Goal: Task Accomplishment & Management: Manage account settings

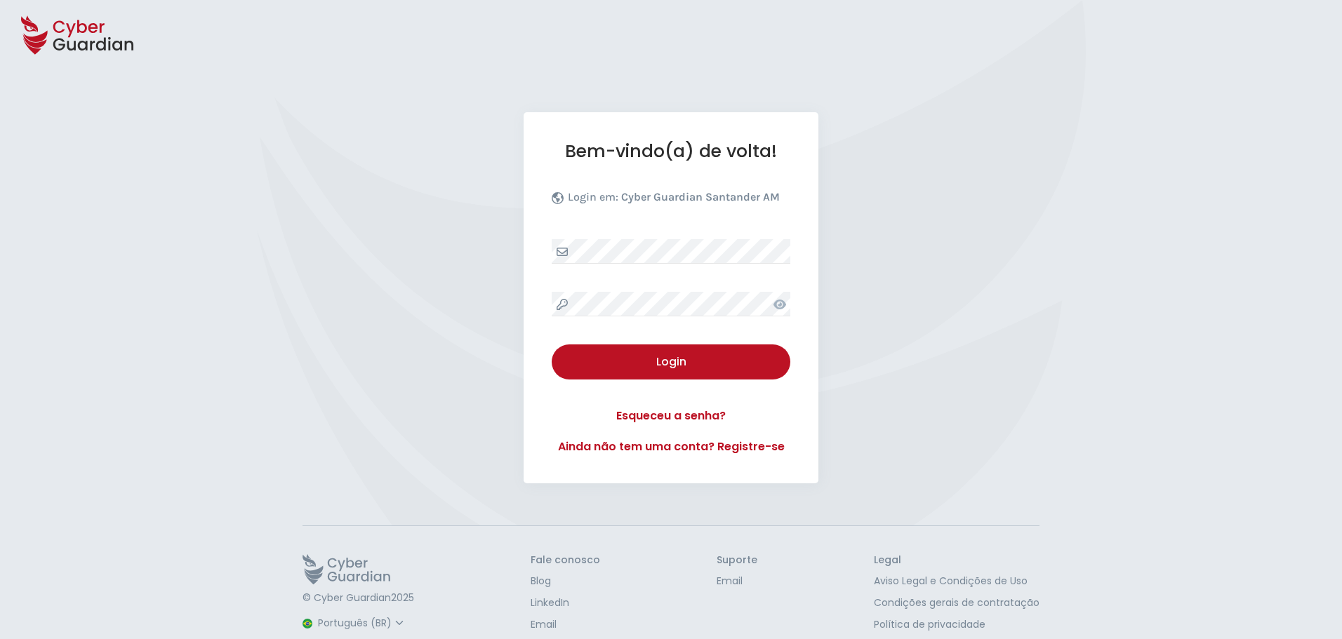
select select "Português (BR)"
click at [686, 412] on link "Esqueceu a senha?" at bounding box center [671, 416] width 239 height 17
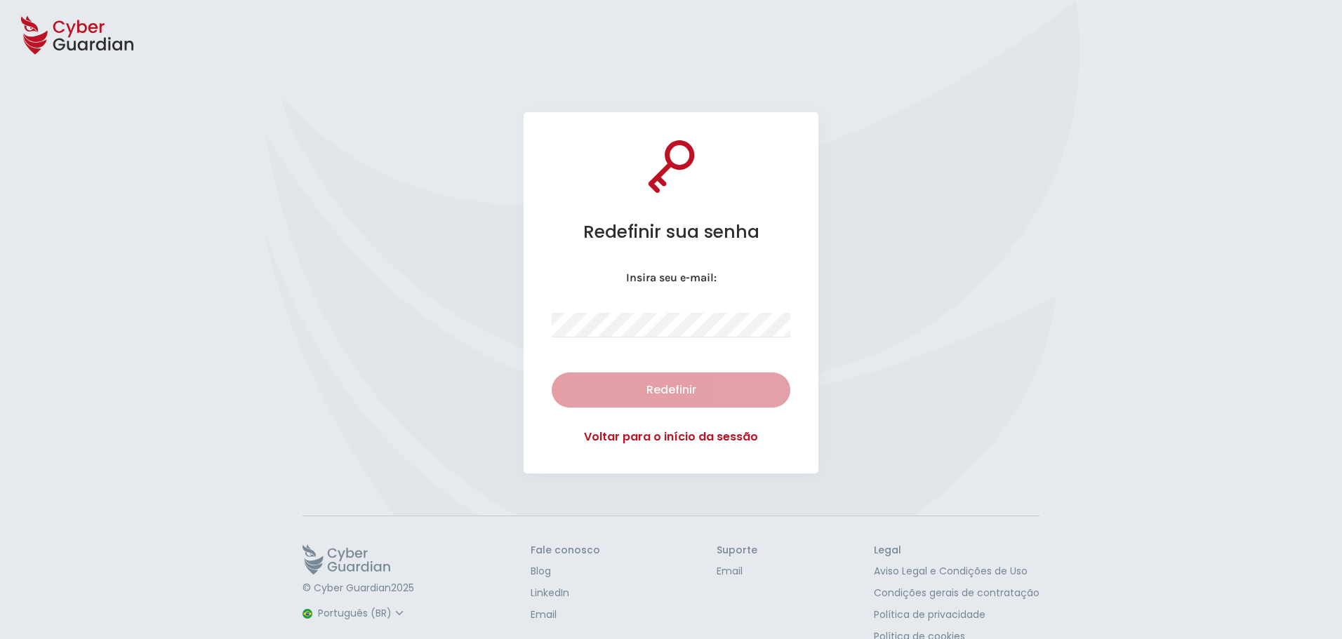
click at [675, 271] on p "Insira seu e-mail:" at bounding box center [671, 278] width 239 height 14
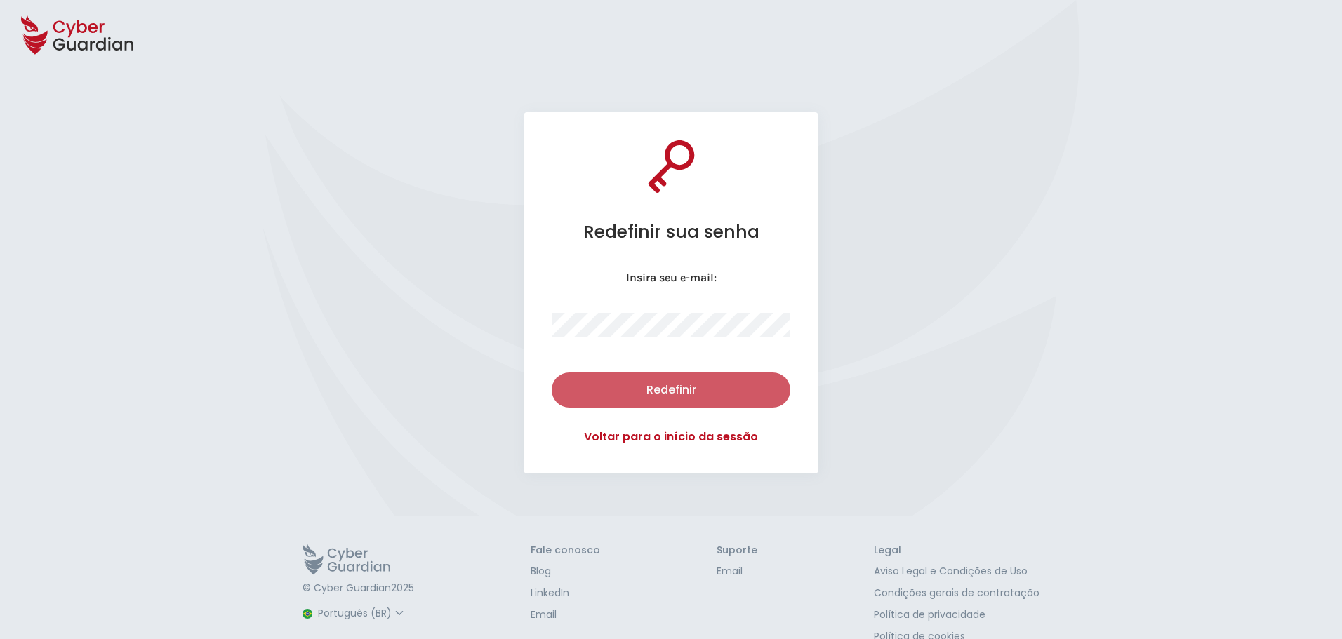
click at [697, 396] on div "Redefinir" at bounding box center [671, 390] width 218 height 17
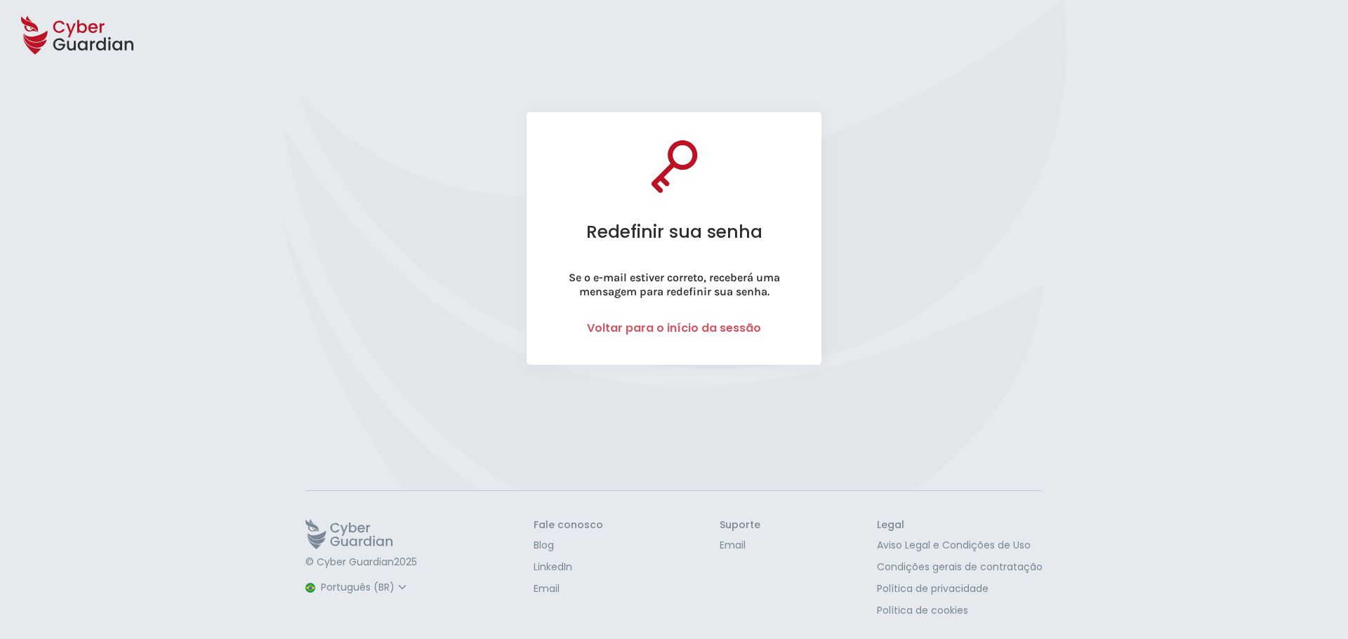
click at [736, 329] on link "Voltar para o início da sessão" at bounding box center [674, 328] width 174 height 16
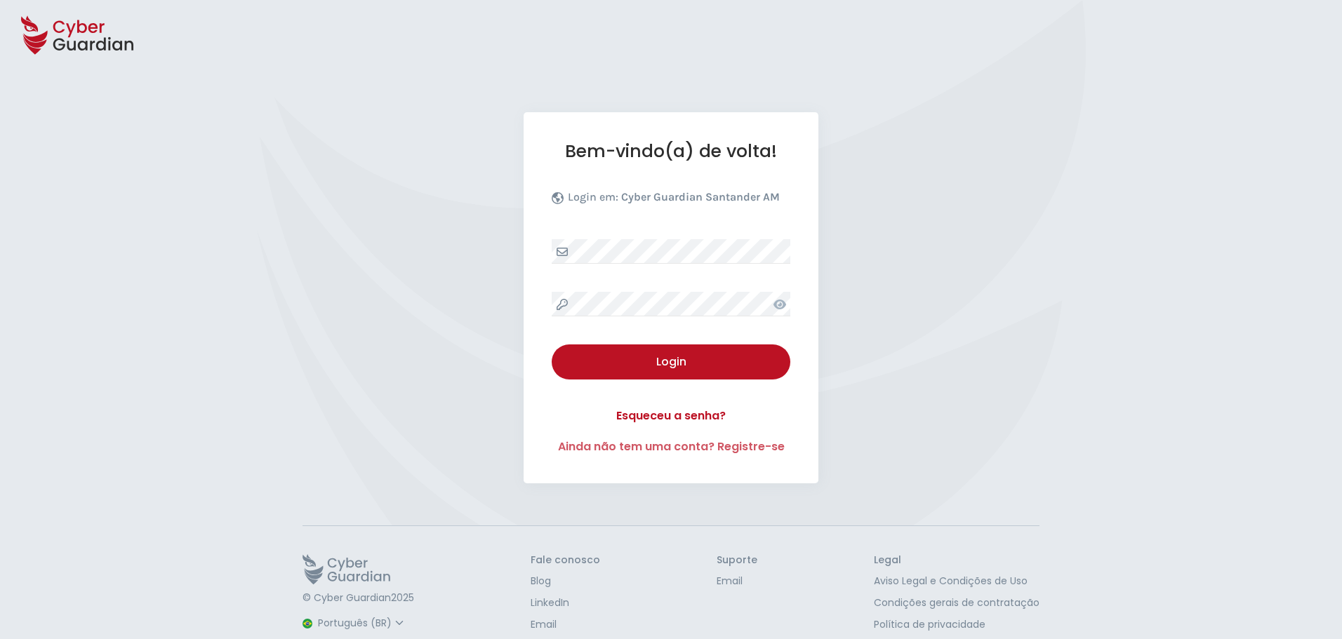
click at [747, 445] on link "Ainda não tem uma conta? Registre-se" at bounding box center [671, 447] width 239 height 17
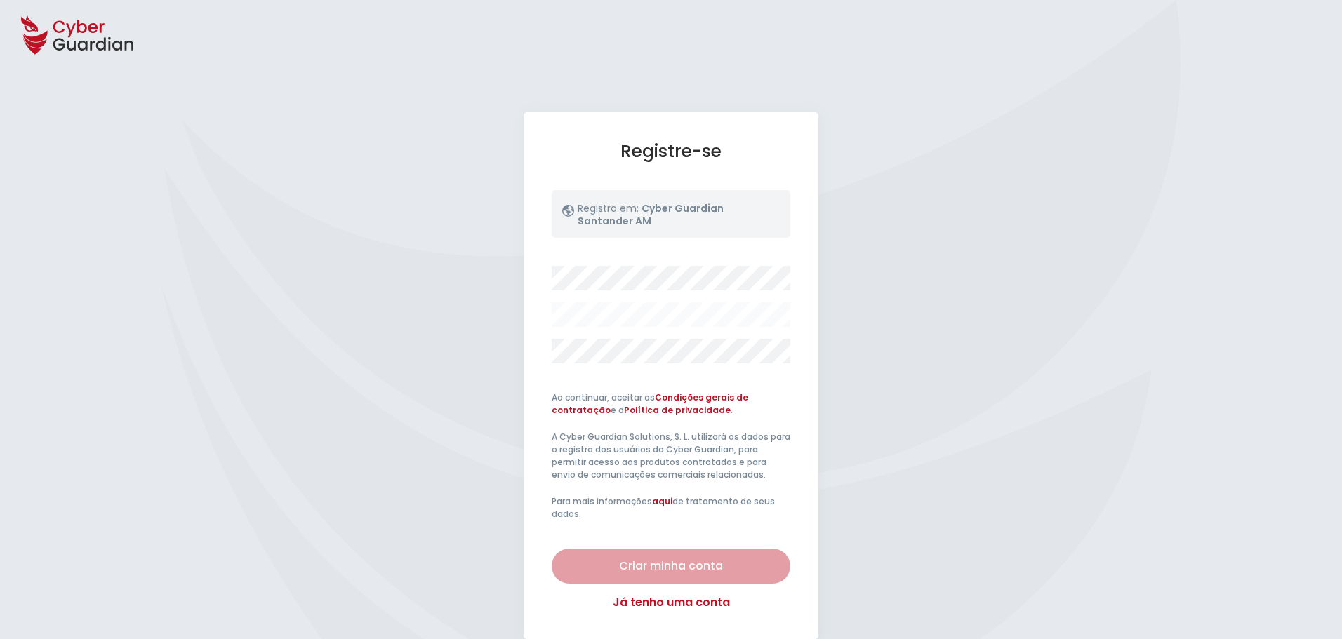
click at [918, 481] on div "Registre-se Registro em: Cyber Guardian Santander AM Ao continuar, aceitar as C…" at bounding box center [671, 375] width 1342 height 527
click at [683, 606] on link "Já tenho uma conta" at bounding box center [671, 602] width 239 height 17
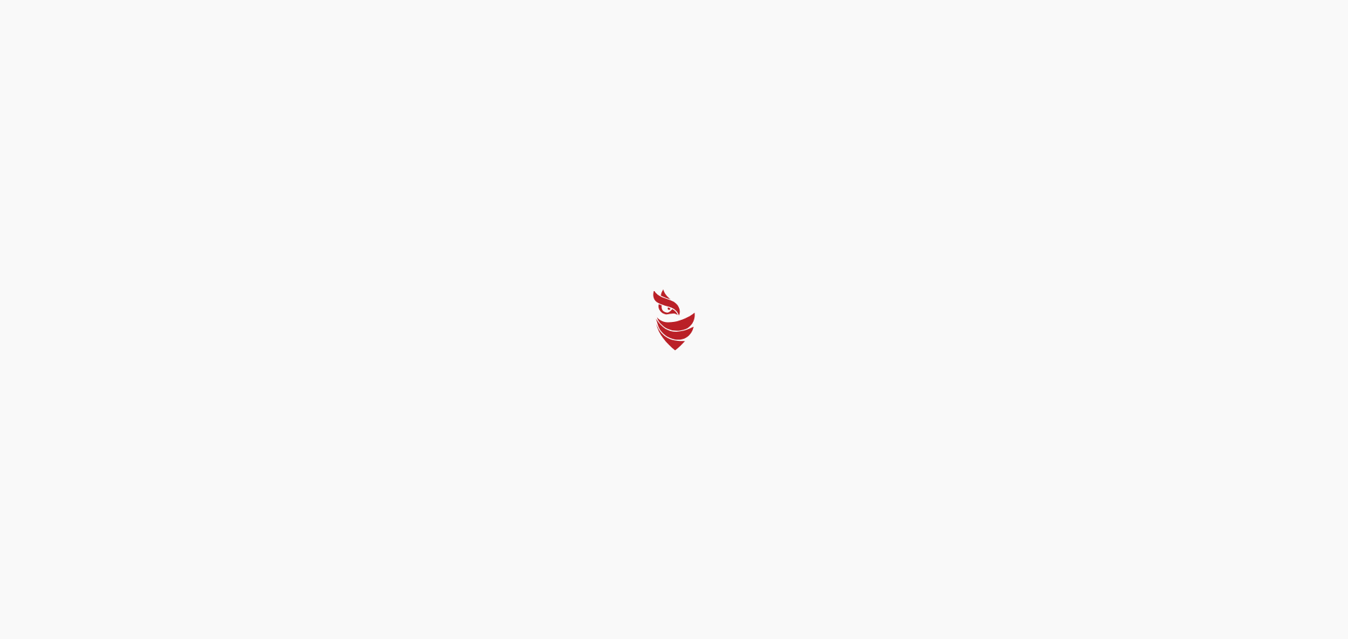
select select "Português (BR)"
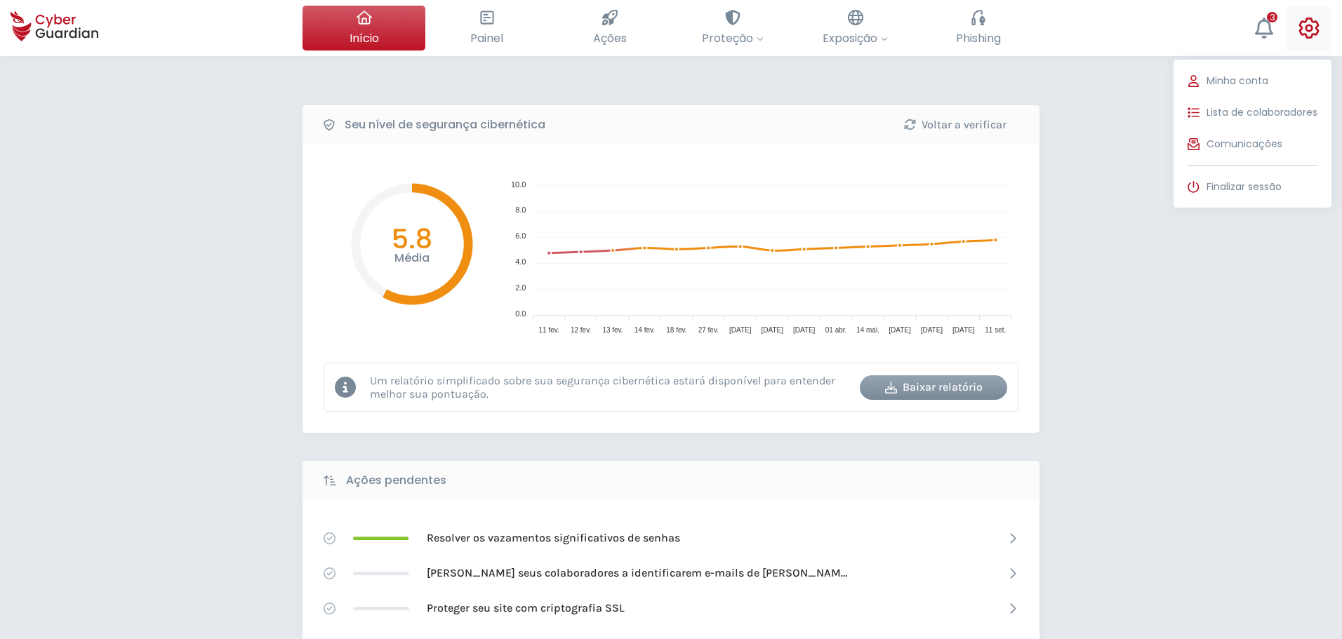
click at [1320, 29] on button "Minha conta Lista de colaboradores Comunicações Finalizar sessão" at bounding box center [1309, 28] width 45 height 45
click at [1269, 106] on span "Lista de colaboradores" at bounding box center [1262, 112] width 111 height 15
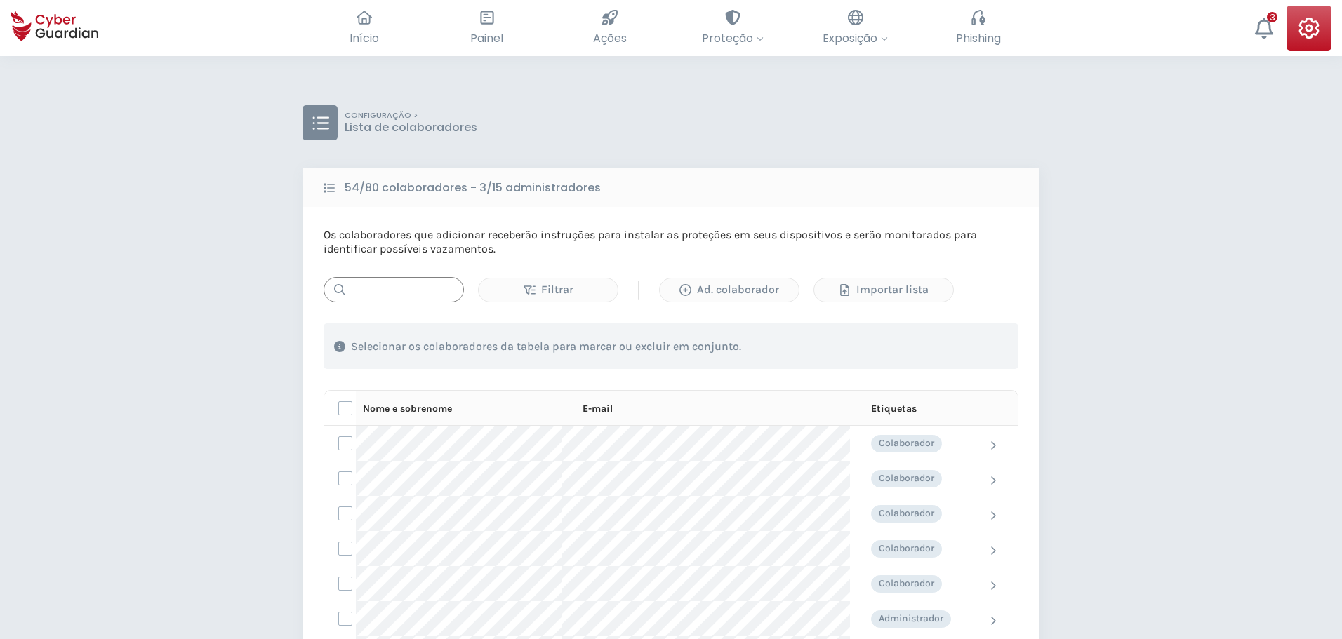
click at [437, 283] on input "text" at bounding box center [394, 289] width 140 height 25
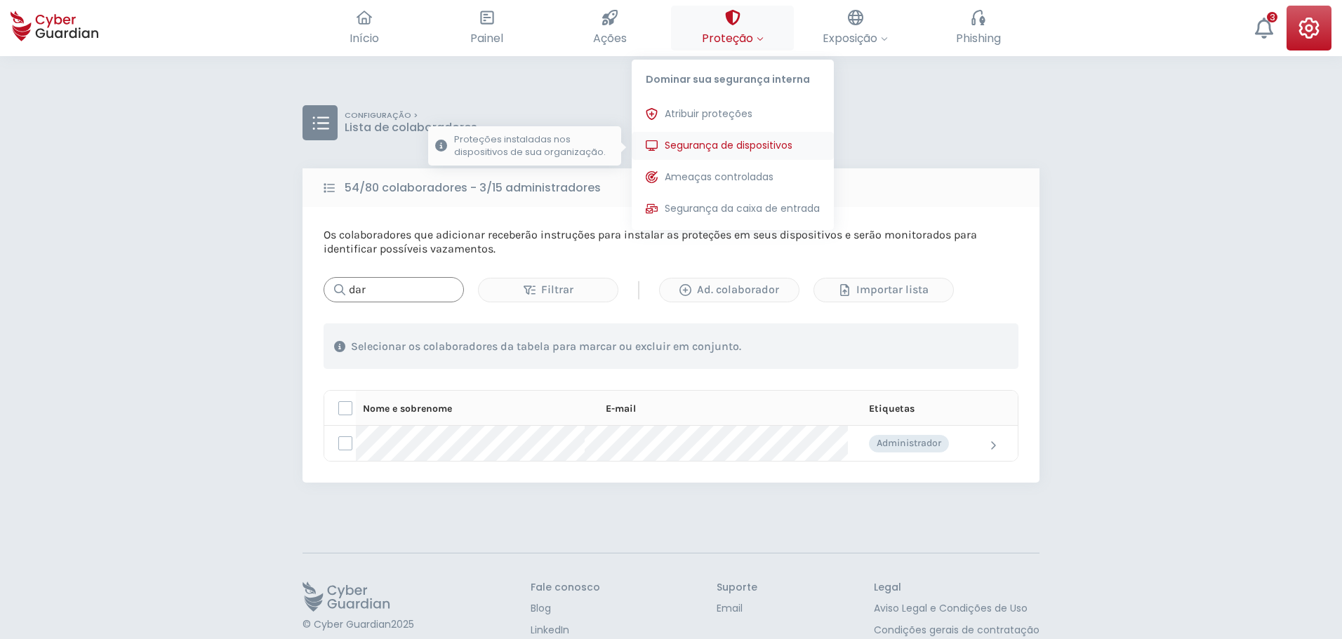
type input "dar"
click at [731, 140] on span "Segurança de dispositivos" at bounding box center [729, 145] width 128 height 15
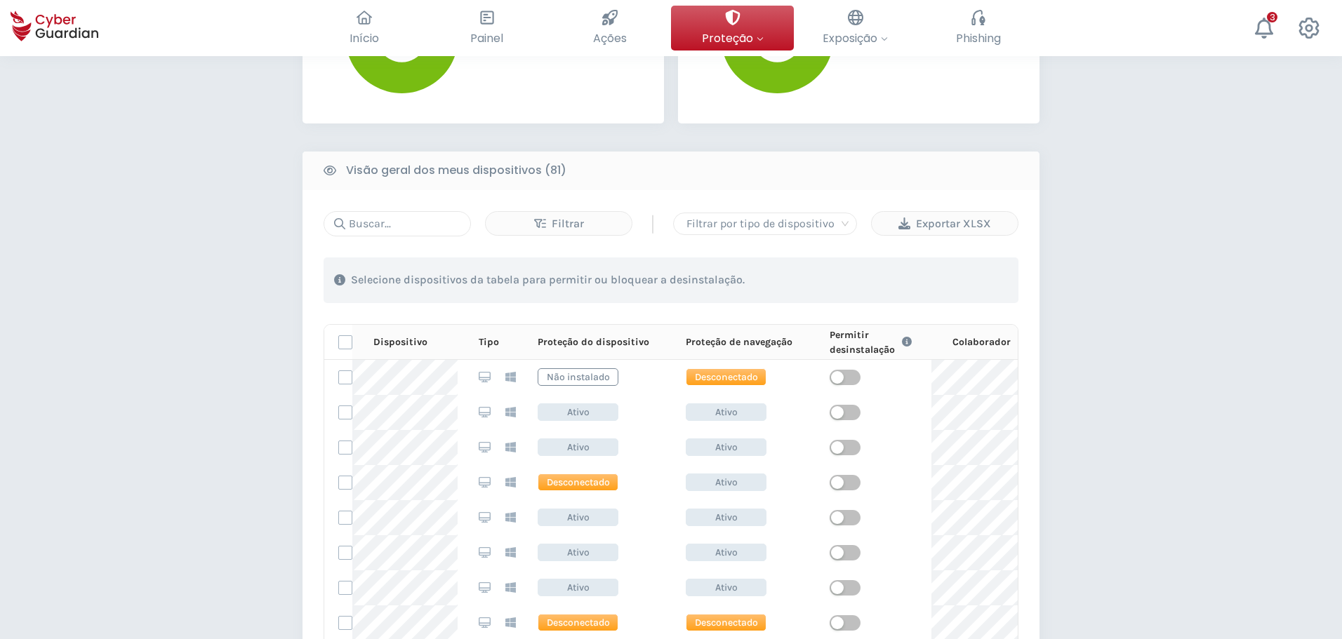
scroll to position [491, 0]
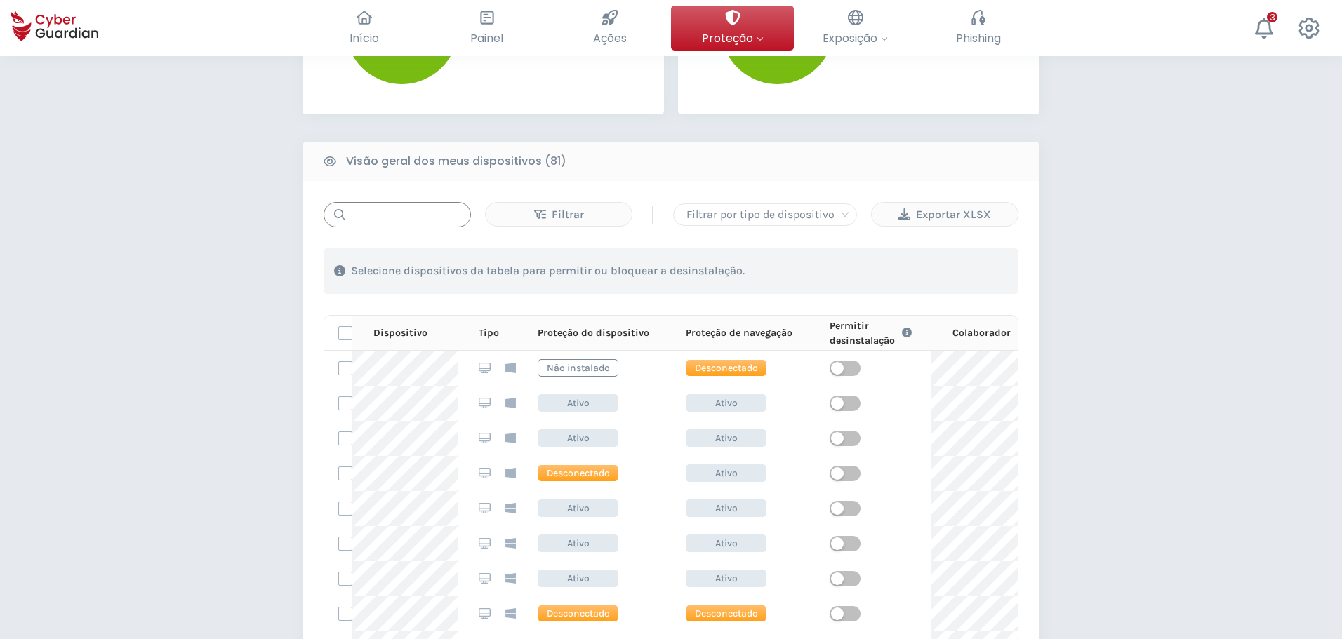
click at [408, 210] on input "text" at bounding box center [397, 214] width 147 height 25
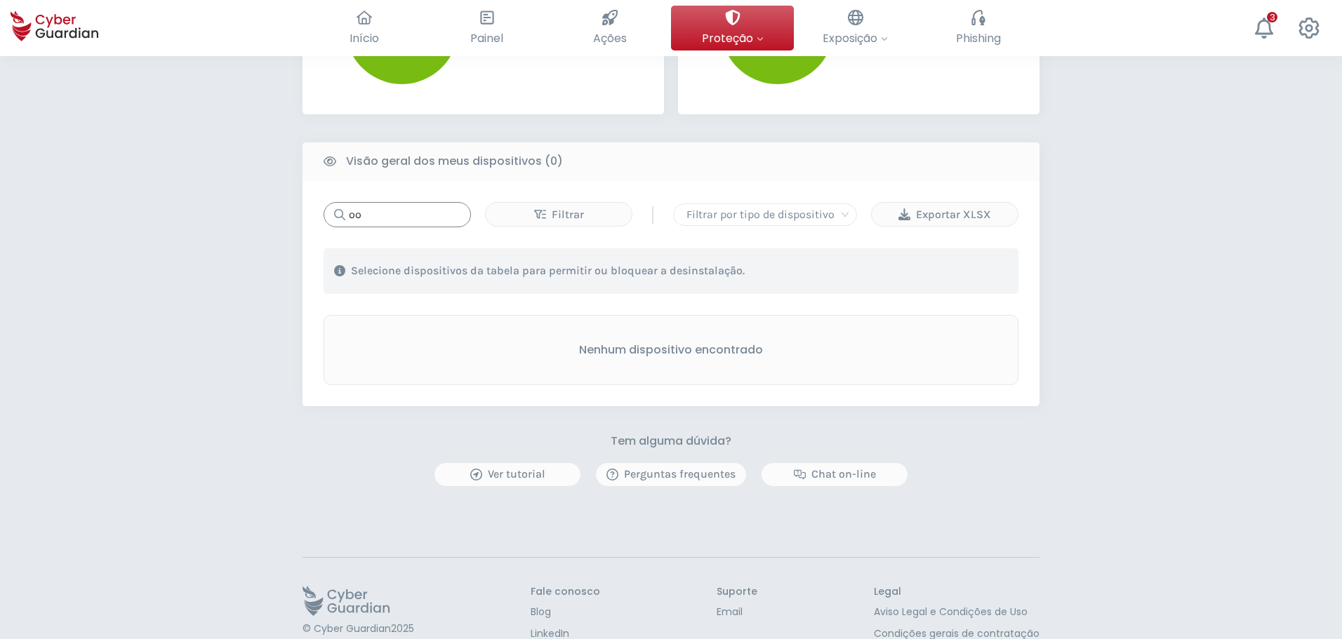
type input "o"
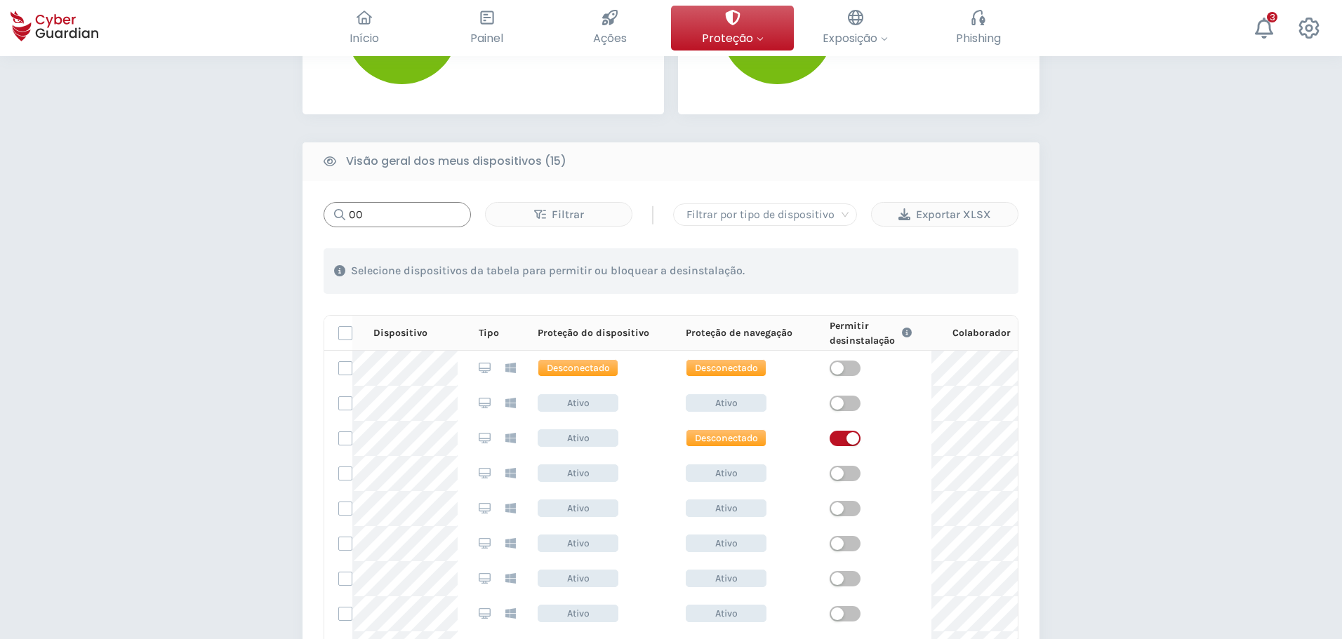
type input "0"
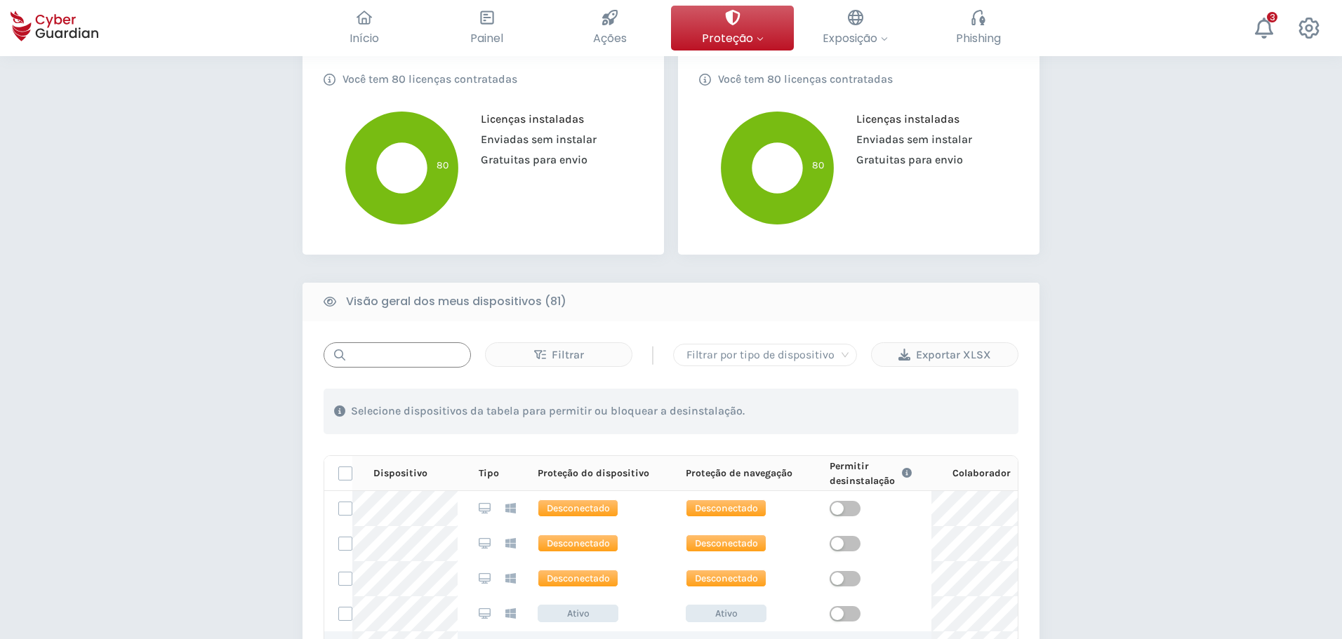
scroll to position [421, 0]
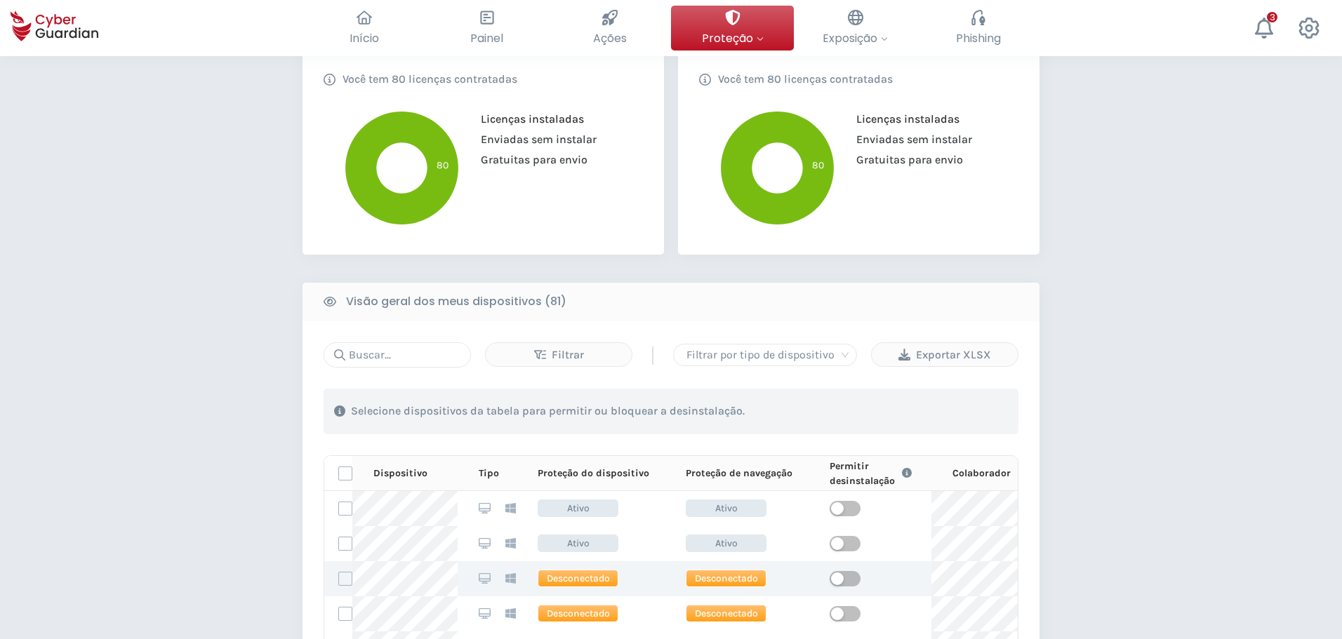
click at [350, 580] on label at bounding box center [345, 579] width 14 height 14
click at [339, 580] on input "checkbox" at bounding box center [339, 579] width 0 height 13
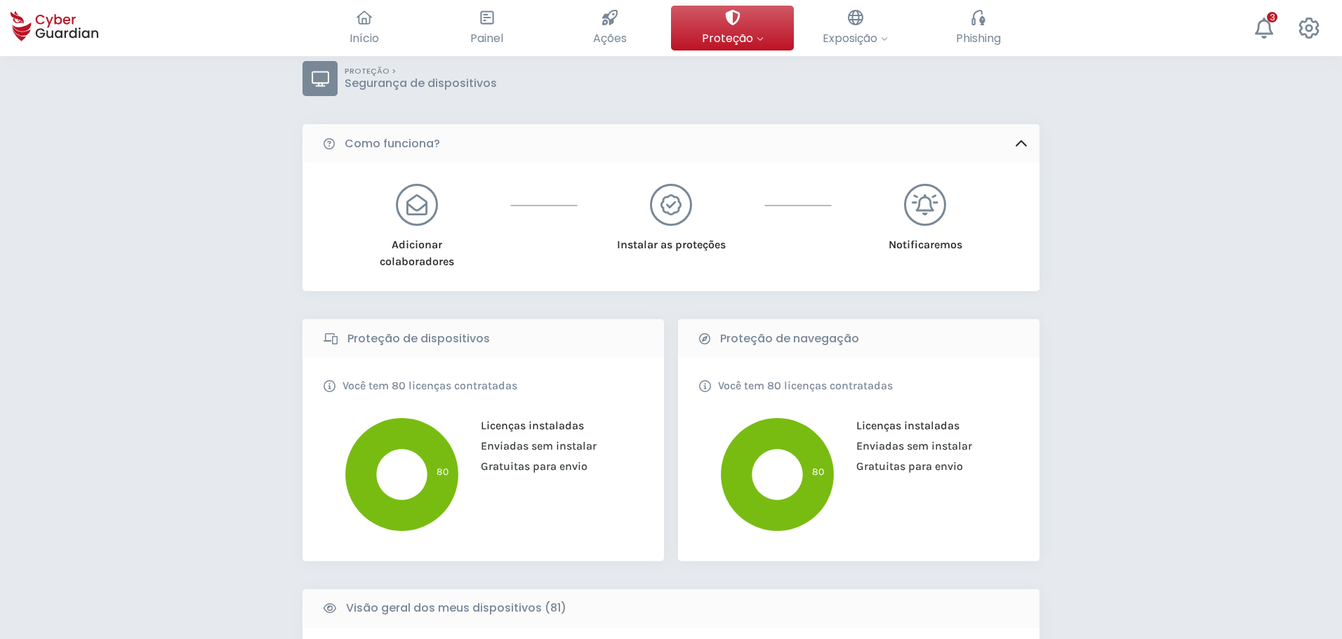
scroll to position [0, 0]
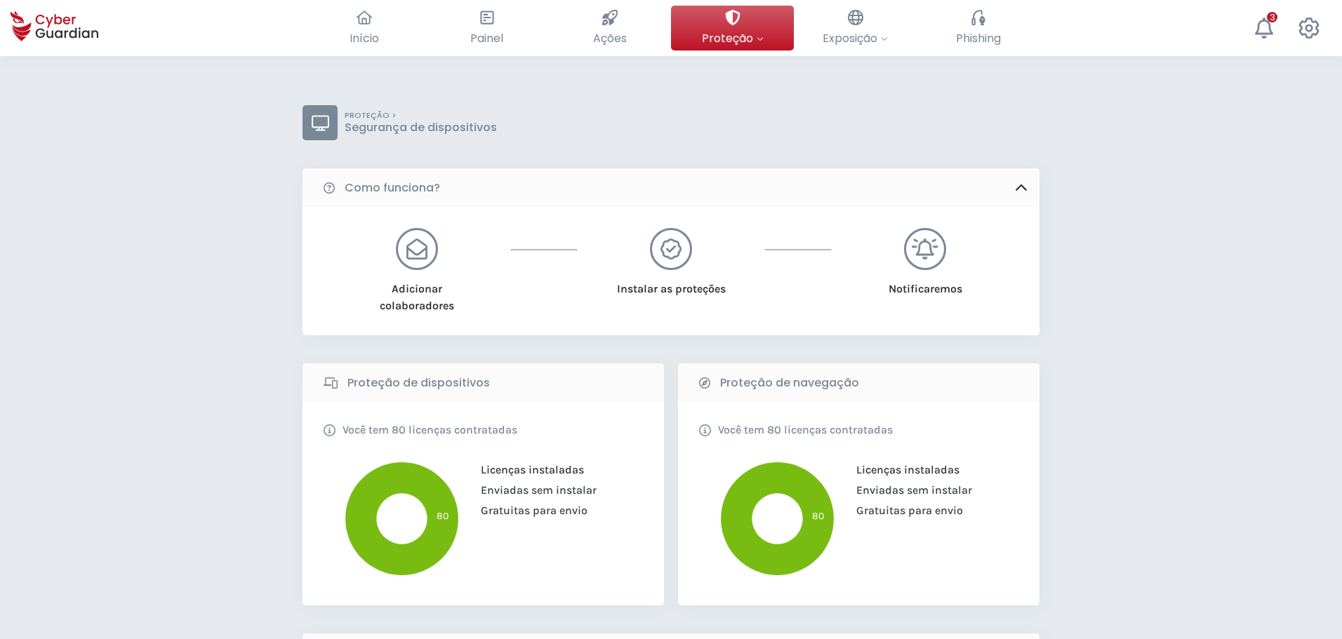
click at [623, 107] on div "PROTEÇÃO > Segurança de dispositivos" at bounding box center [671, 122] width 737 height 35
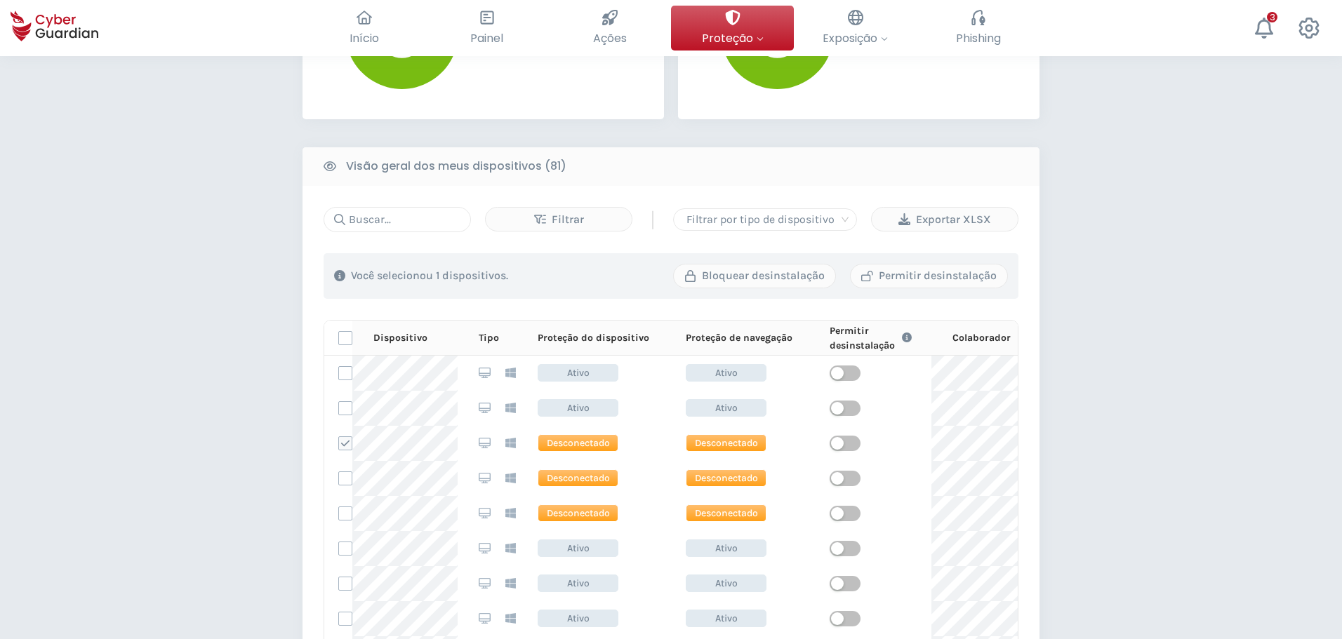
scroll to position [491, 0]
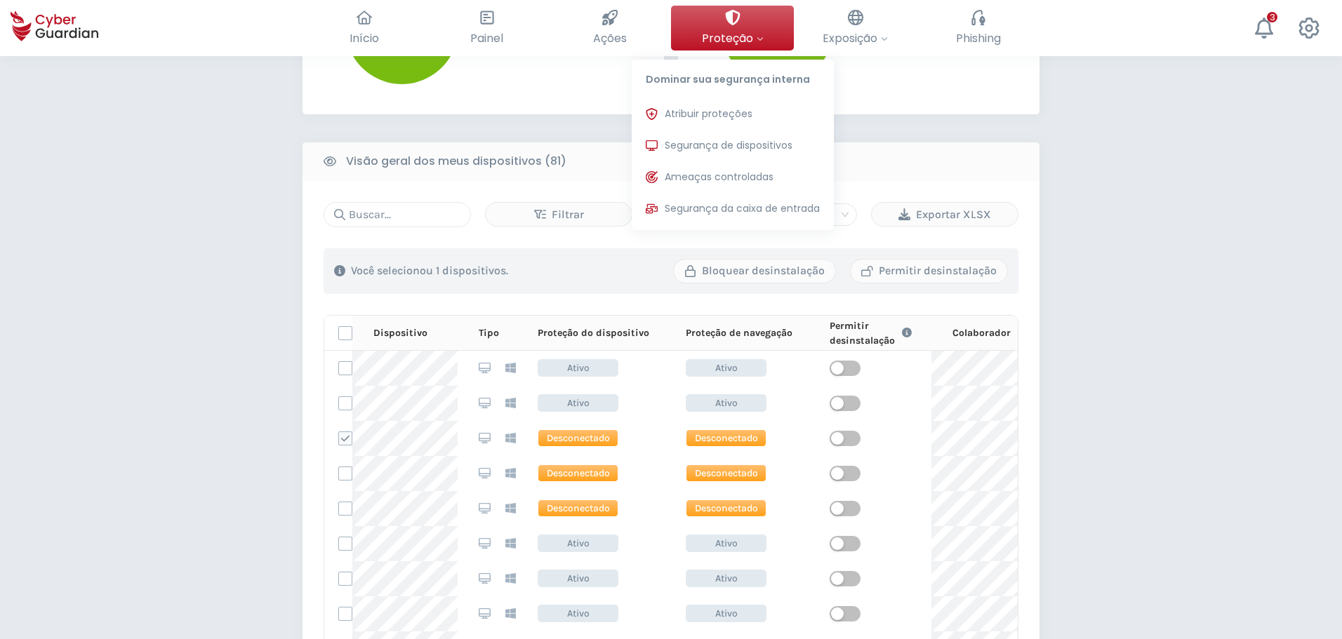
click at [774, 28] on button "Proteção Dominar sua segurança interna Atribuir proteções Atribua licenças de p…" at bounding box center [732, 28] width 123 height 45
click at [697, 106] on button "Atribuir proteções Atribua licenças de proteção para que possam ser instaladas …" at bounding box center [733, 114] width 202 height 28
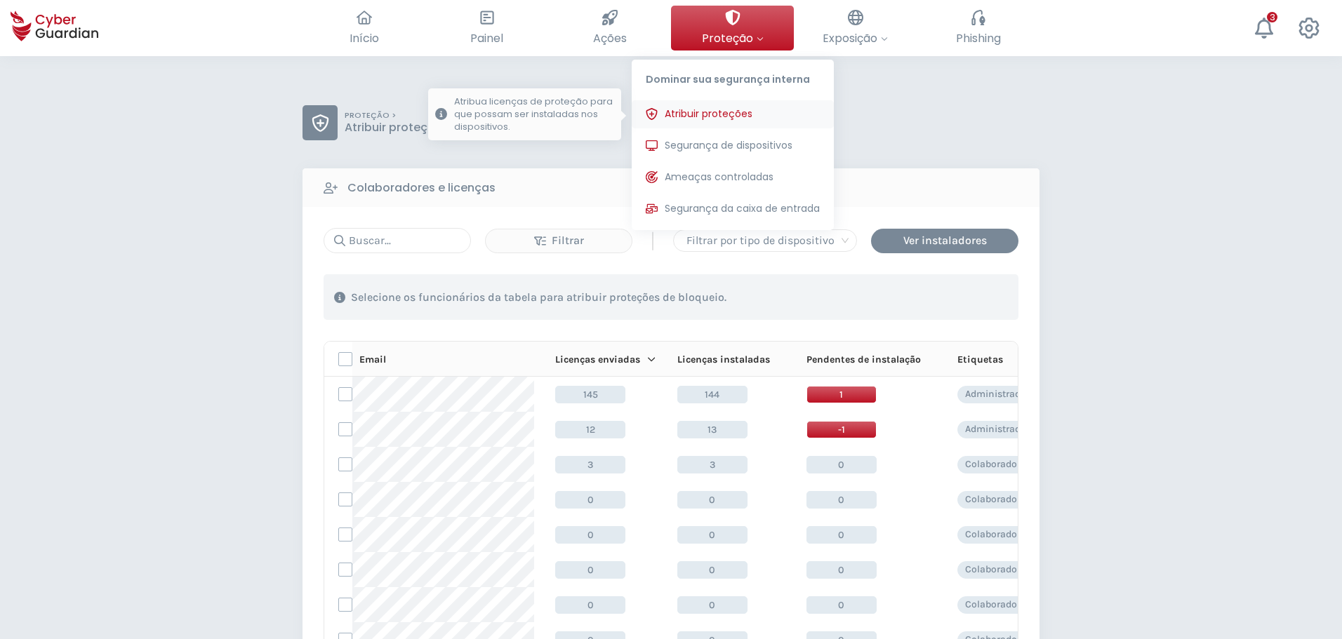
click at [691, 113] on span "Atribuir proteções" at bounding box center [709, 114] width 88 height 15
click at [684, 112] on span "Atribuir proteções" at bounding box center [709, 114] width 88 height 15
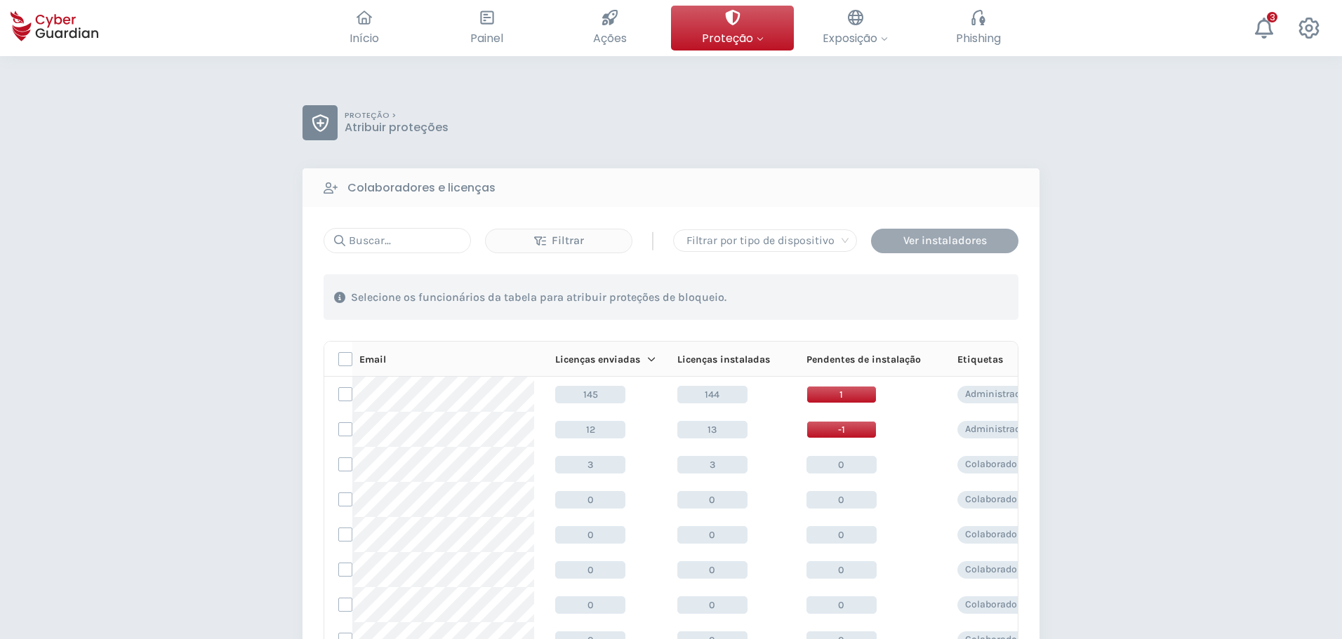
click at [962, 244] on div "Ver instaladores" at bounding box center [945, 240] width 126 height 17
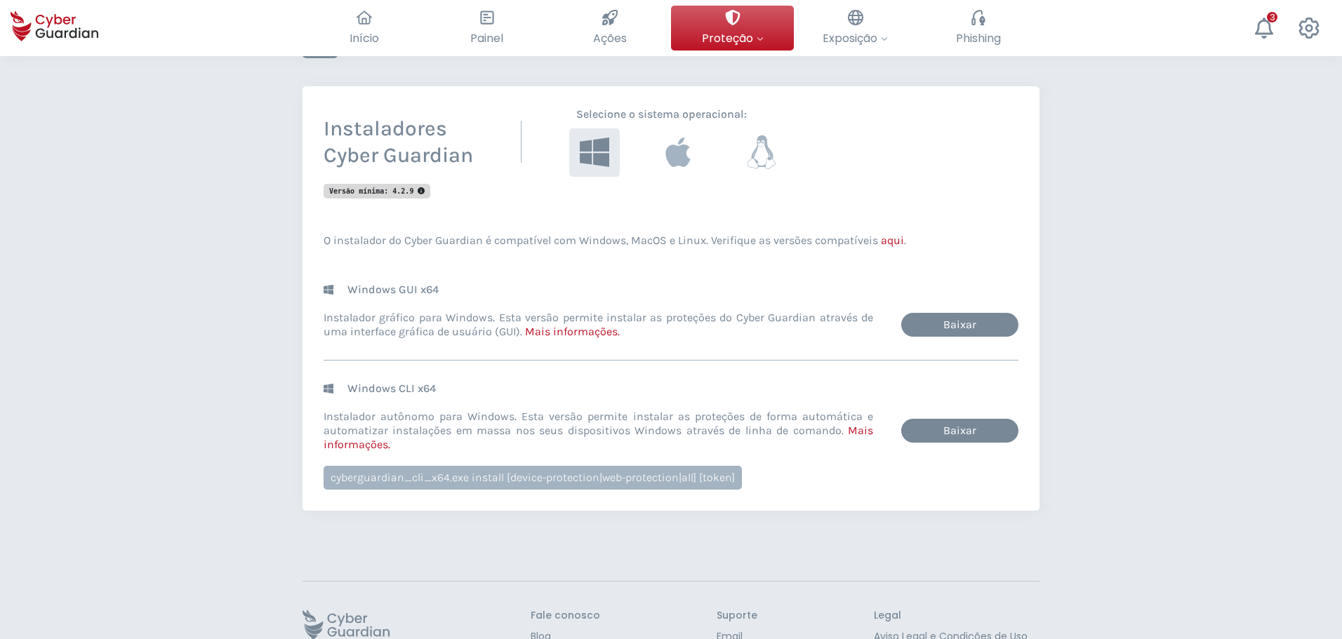
scroll to position [140, 0]
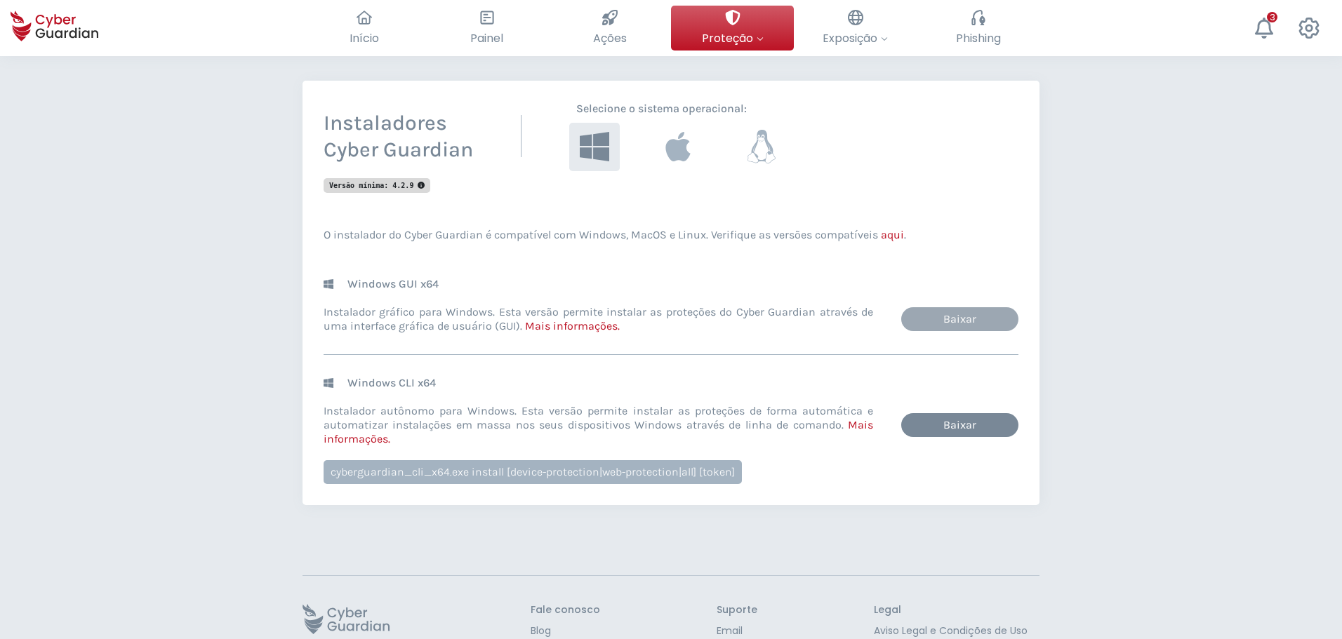
click at [960, 312] on link "Baixar" at bounding box center [959, 319] width 117 height 24
click at [953, 427] on link "Baixar" at bounding box center [959, 425] width 117 height 24
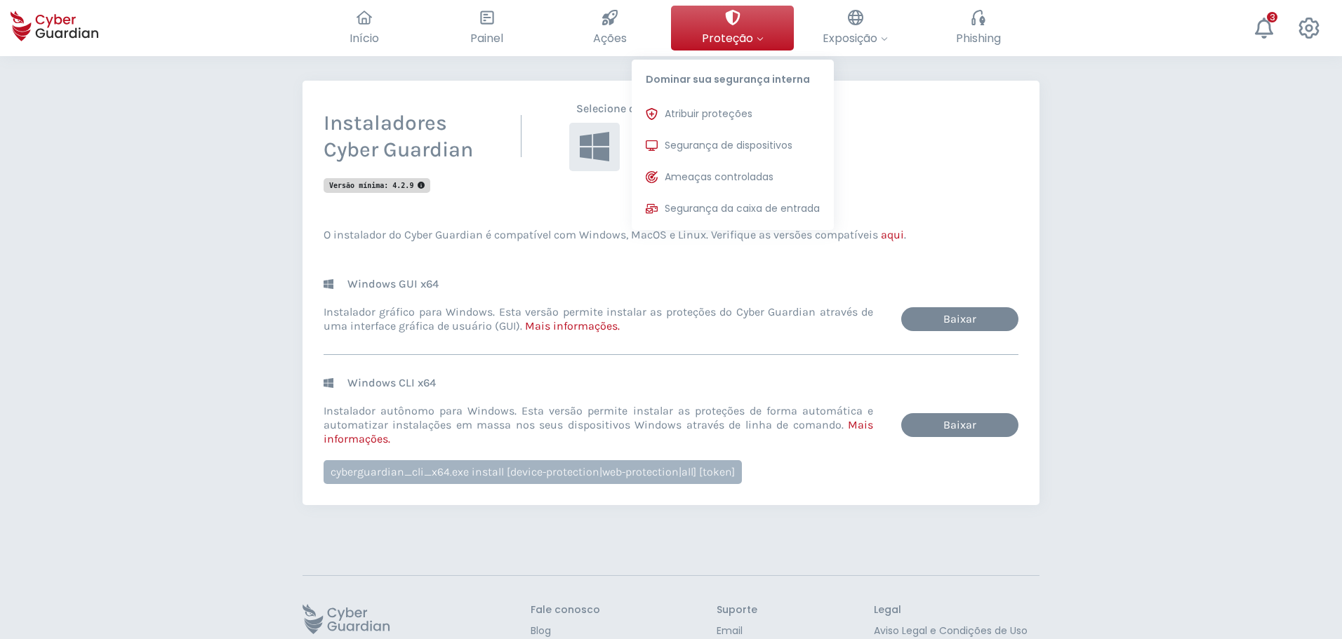
click at [703, 37] on span "Proteção" at bounding box center [733, 38] width 62 height 18
click at [726, 147] on span "Segurança de dispositivos" at bounding box center [729, 145] width 128 height 15
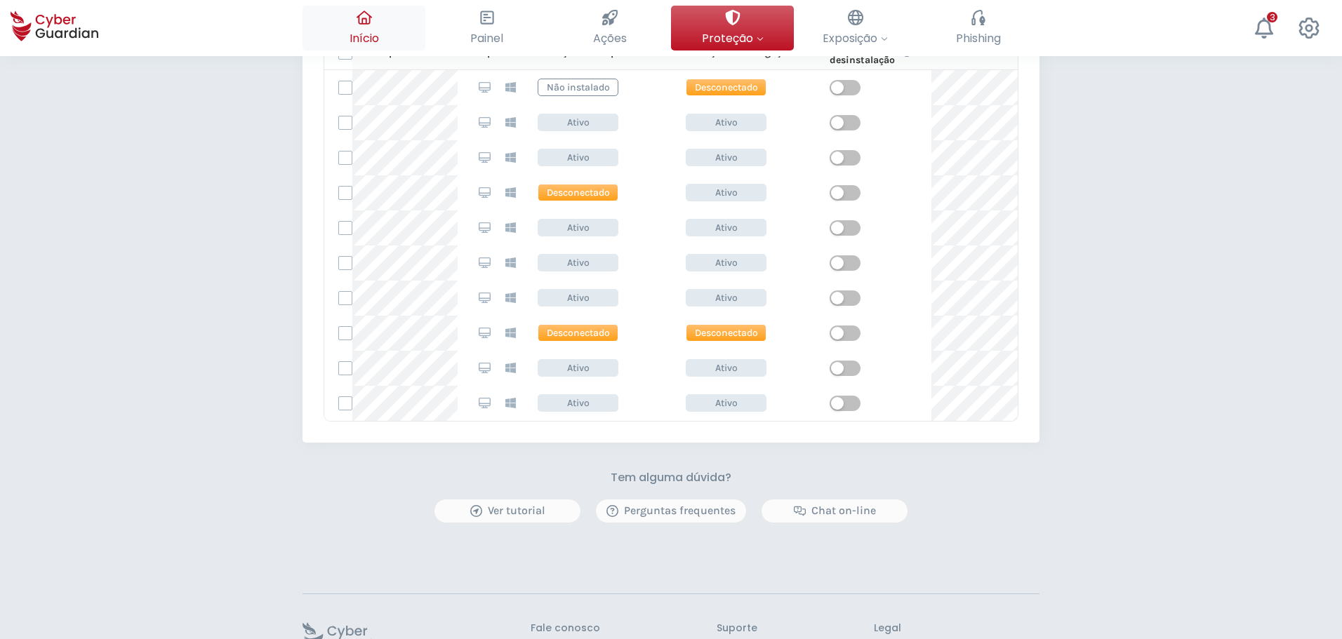
scroll to position [491, 0]
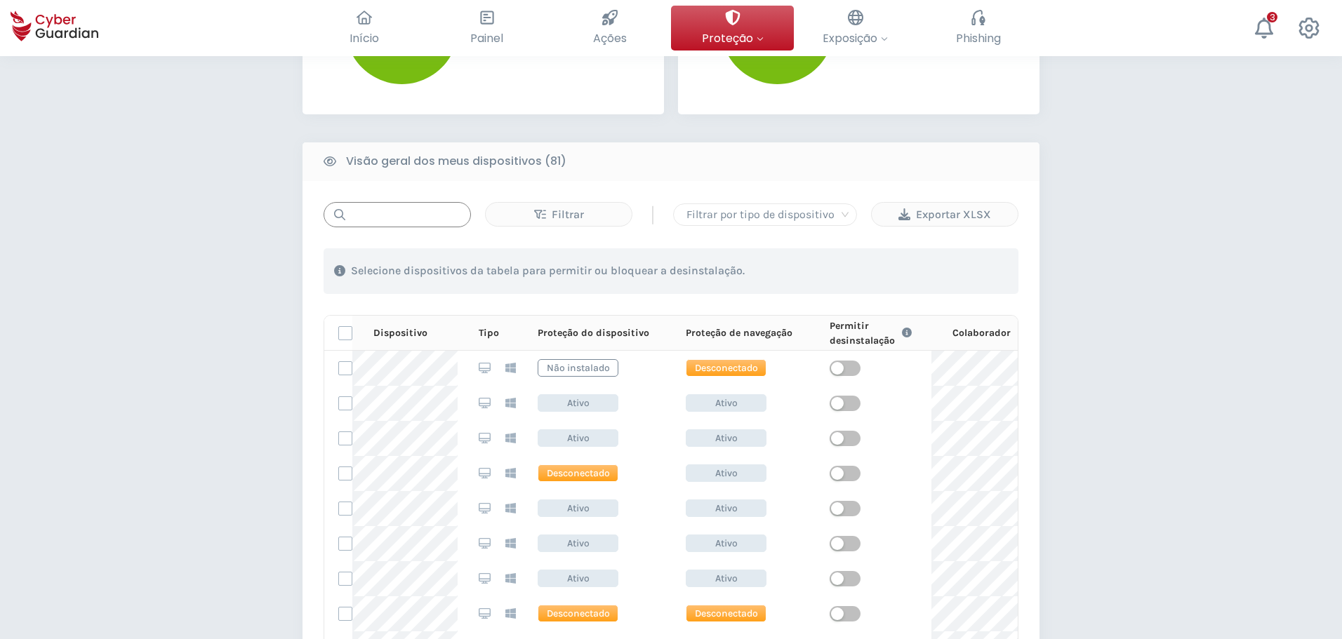
click at [403, 215] on input "text" at bounding box center [397, 214] width 147 height 25
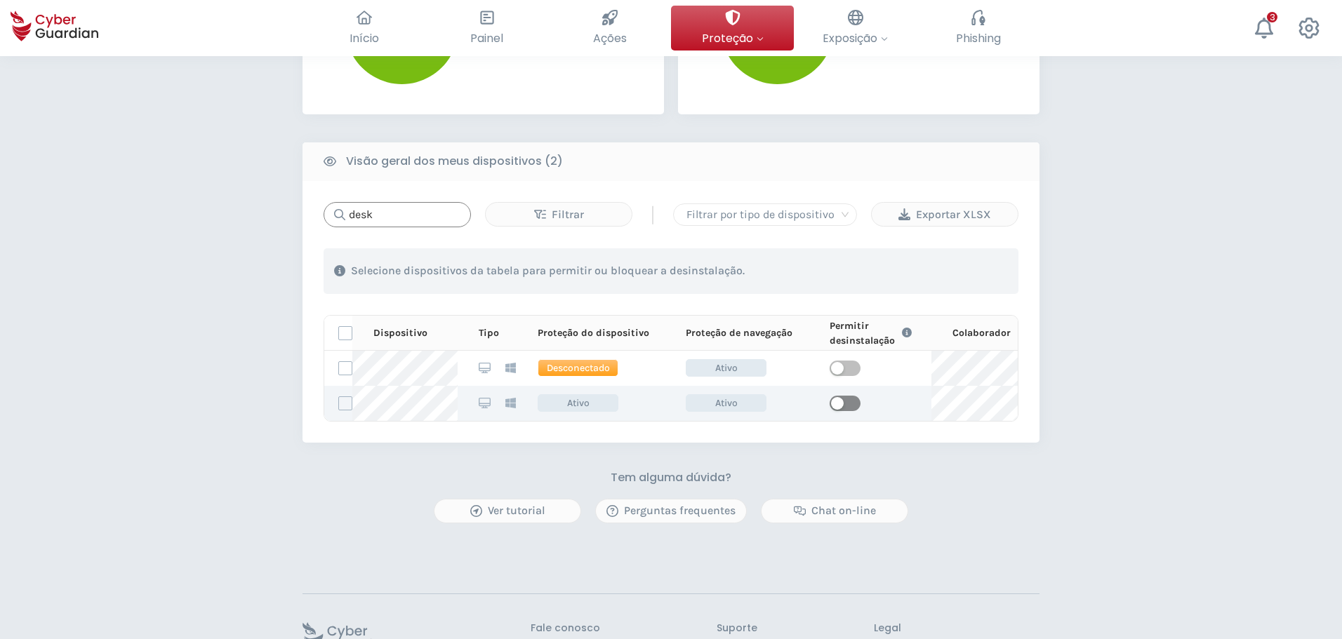
type input "desk"
click at [853, 401] on span "button" at bounding box center [845, 403] width 31 height 15
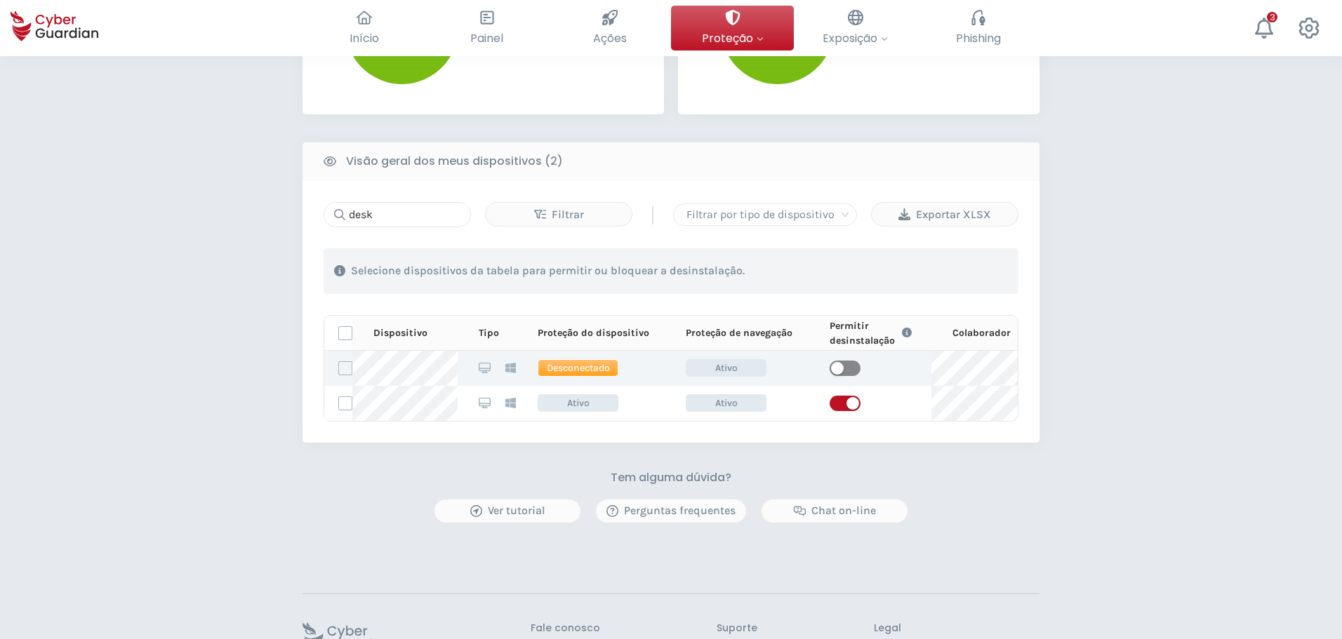
click at [855, 368] on span "button" at bounding box center [845, 368] width 31 height 15
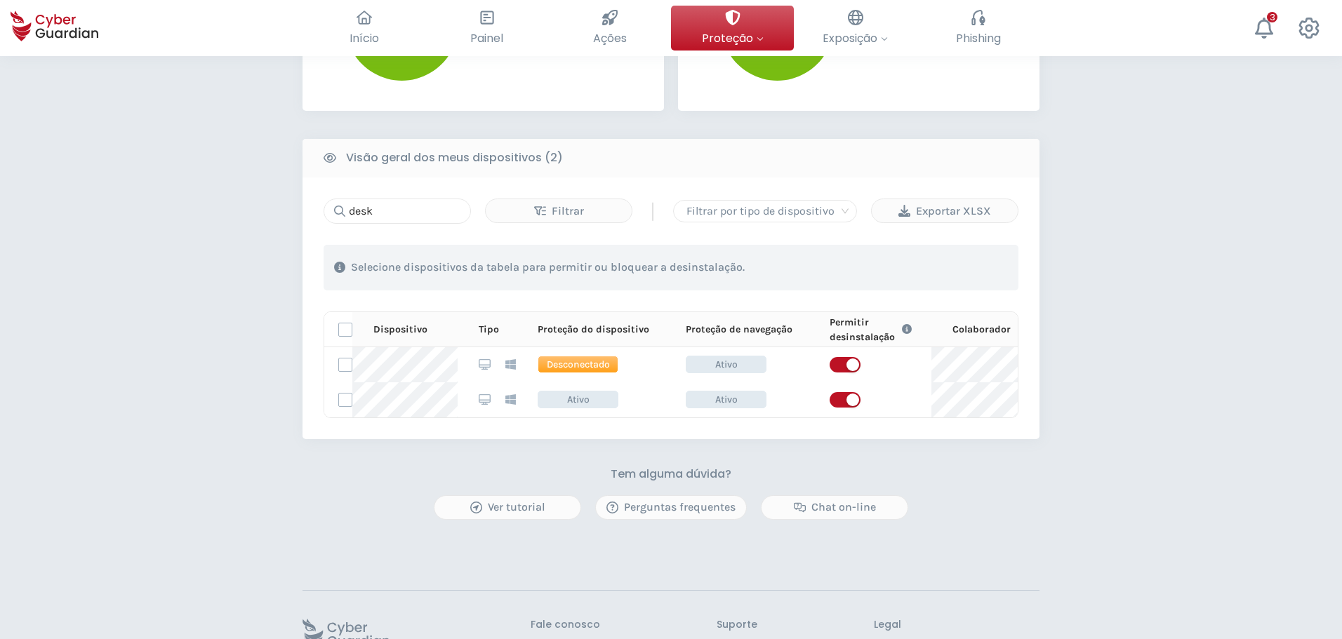
scroll to position [609, 0]
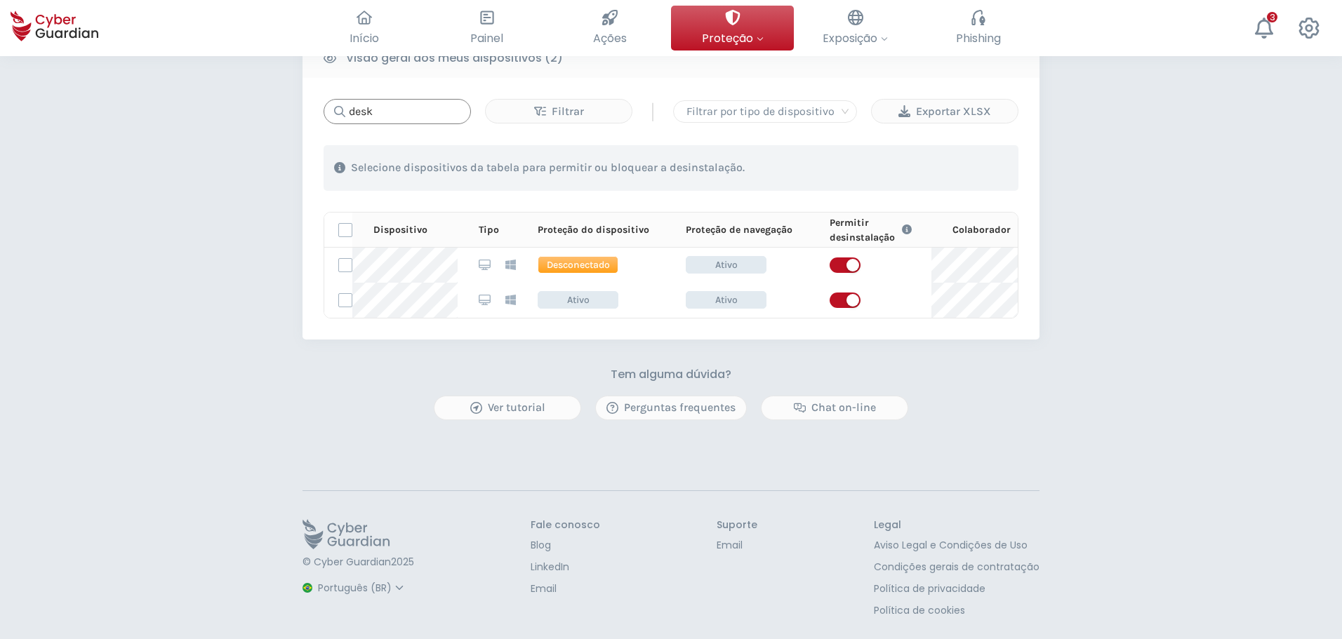
click at [421, 99] on input "desk" at bounding box center [397, 111] width 147 height 25
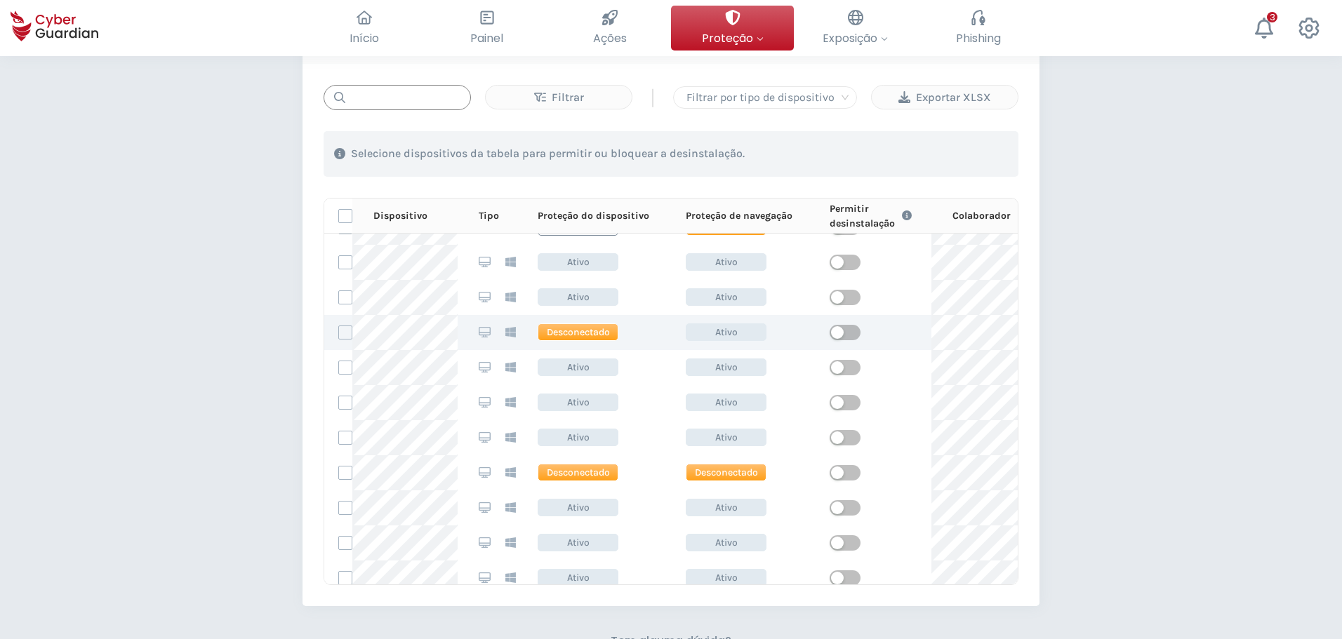
scroll to position [0, 0]
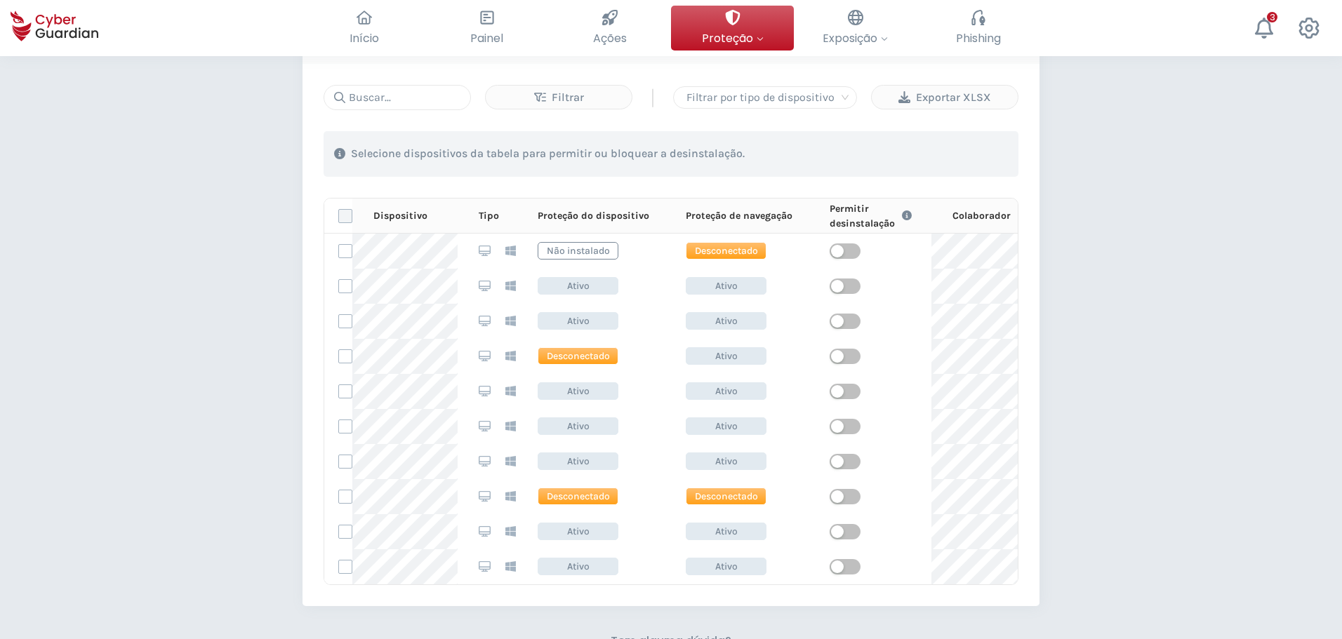
click at [343, 214] on label at bounding box center [345, 216] width 14 height 14
click at [339, 214] on input "checkbox" at bounding box center [339, 216] width 0 height 13
click at [952, 96] on div "Exportar XLSX" at bounding box center [944, 97] width 125 height 17
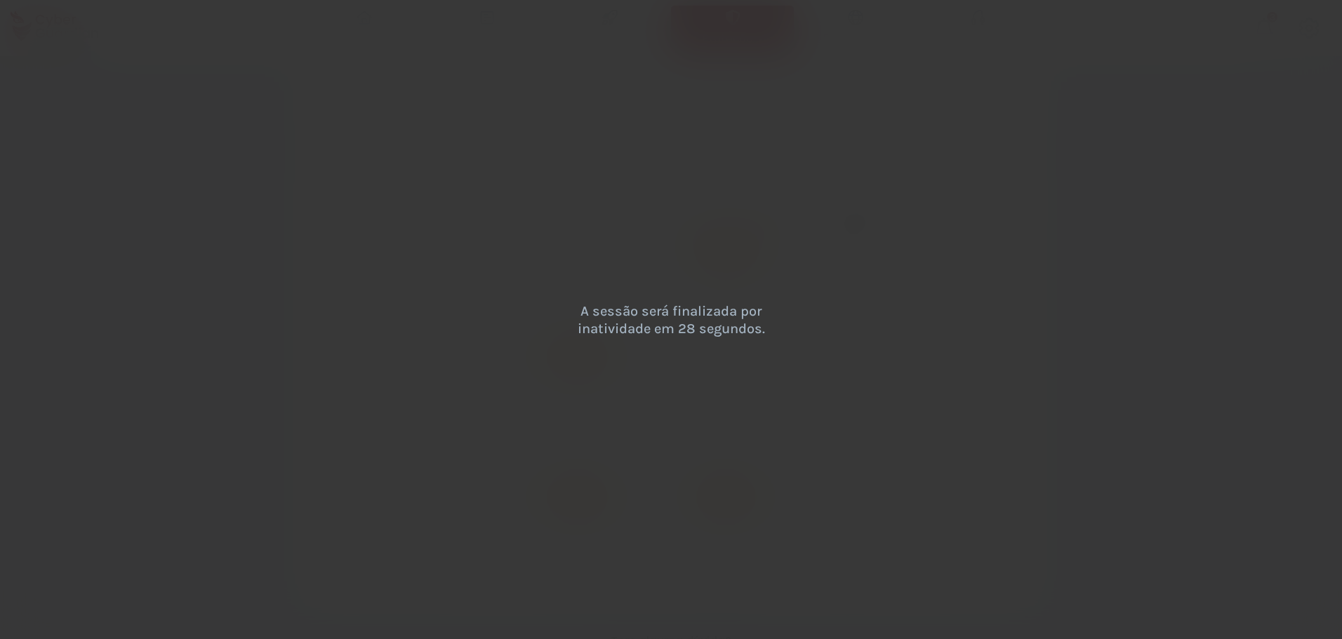
click at [780, 190] on div "A sessão será finalizada por inatividade em 28 segundos." at bounding box center [671, 319] width 1342 height 639
click at [725, 154] on div "A sessão será finalizada por inatividade em 25 segundos." at bounding box center [671, 319] width 1342 height 639
click at [895, 172] on div "A sessão será finalizada por inatividade em 24 segundos." at bounding box center [671, 319] width 1342 height 639
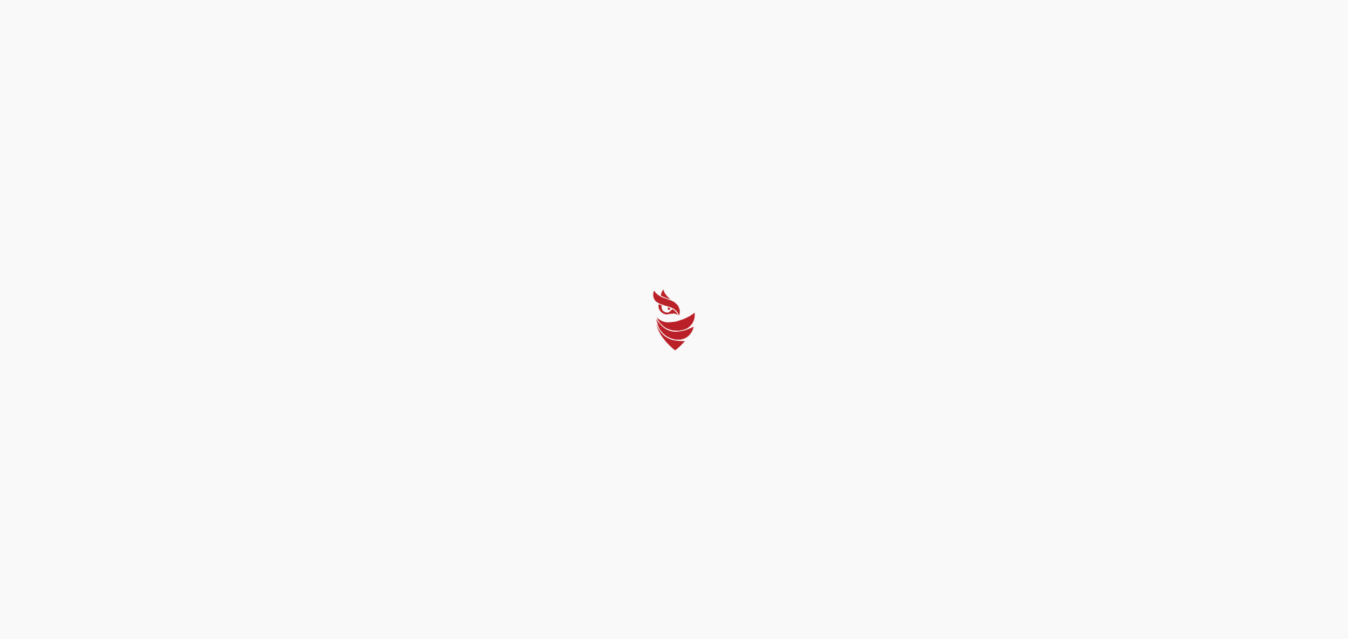
select select "Português (BR)"
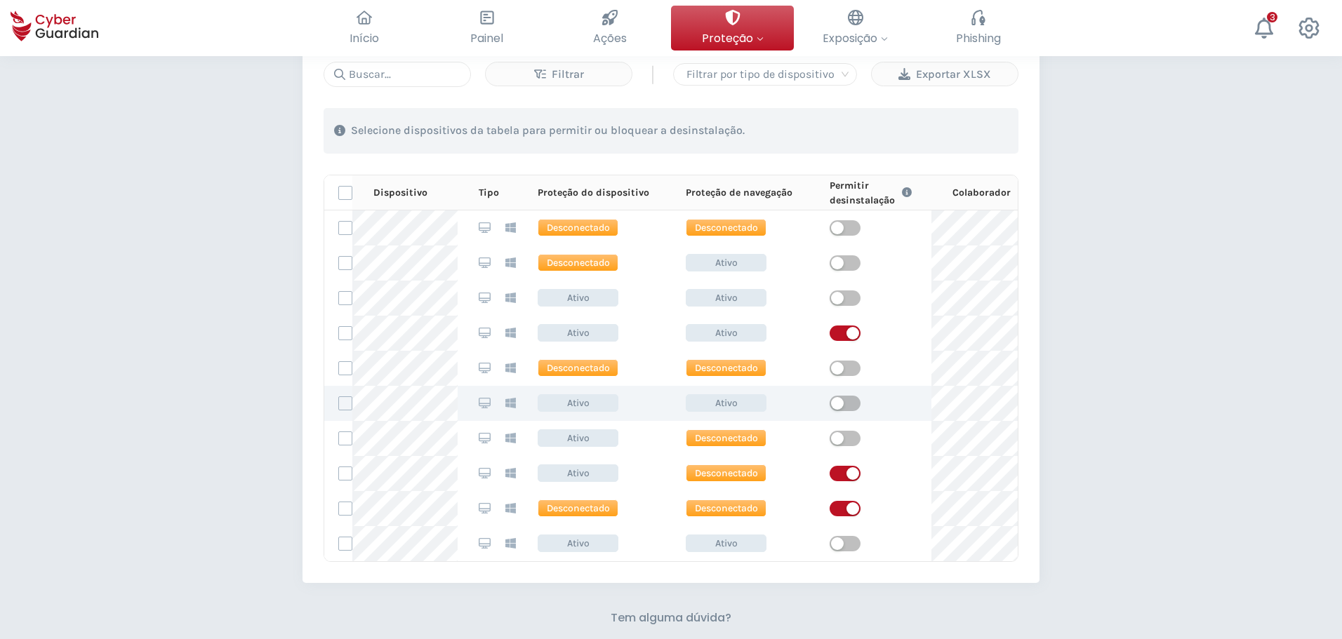
scroll to position [2386, 0]
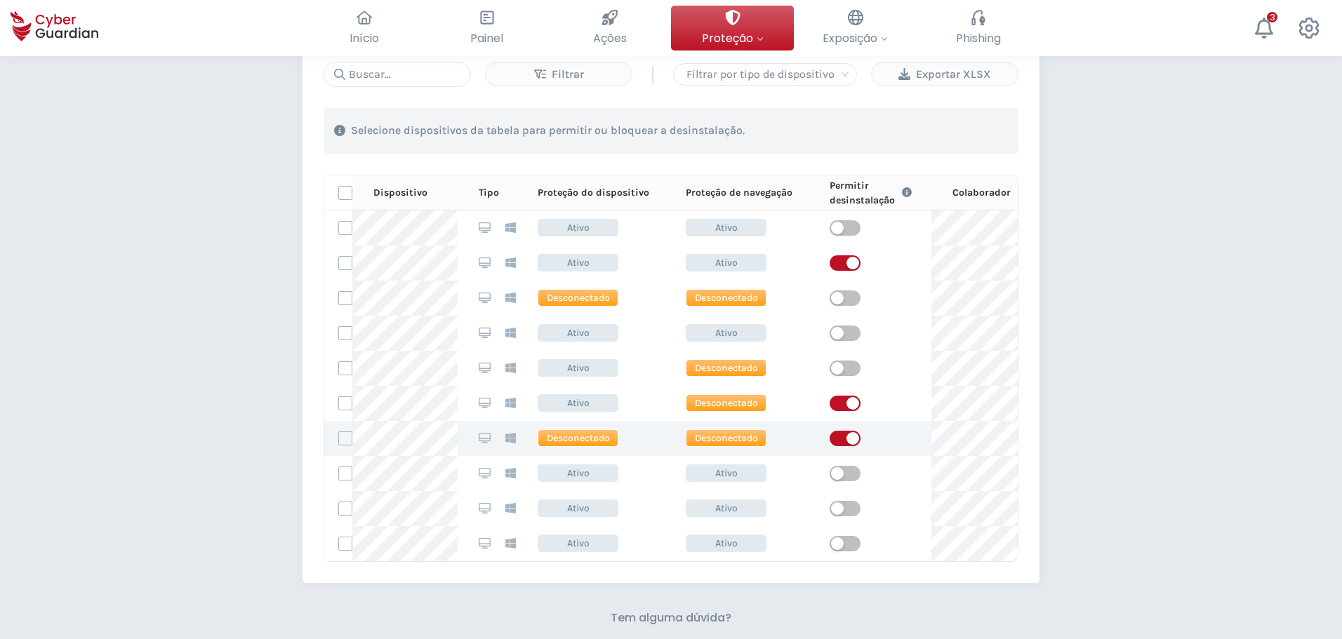
click at [840, 439] on span "button" at bounding box center [845, 438] width 31 height 15
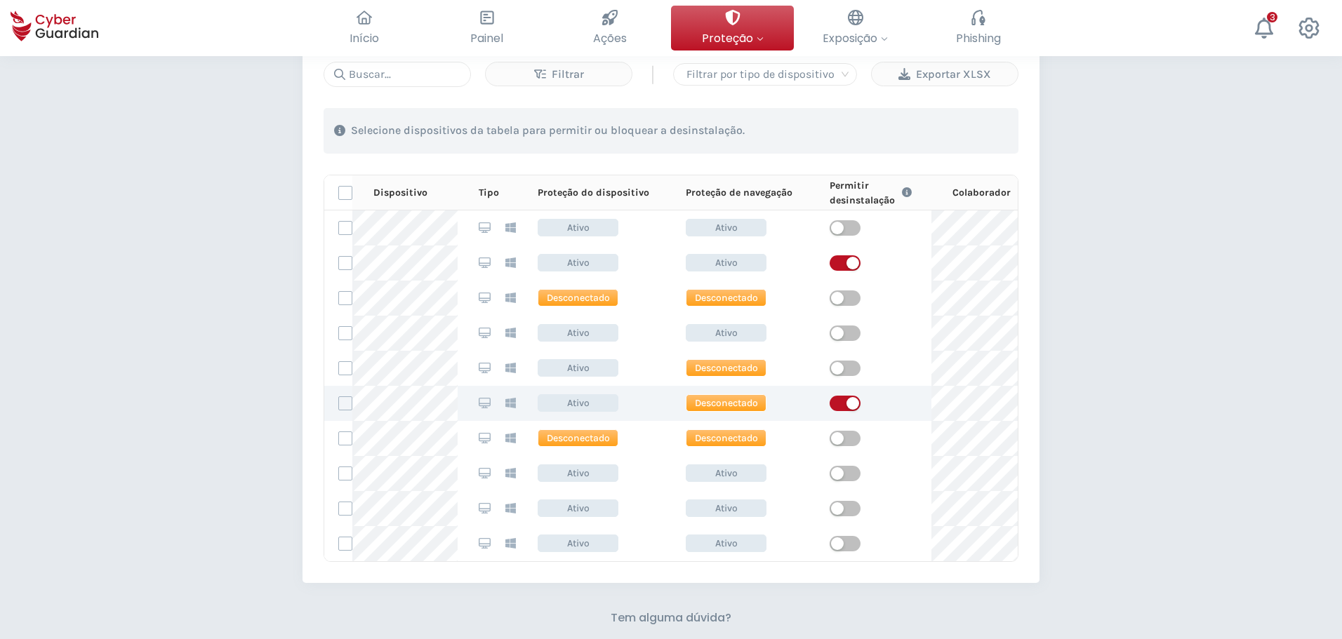
click at [839, 403] on span "button" at bounding box center [845, 403] width 31 height 15
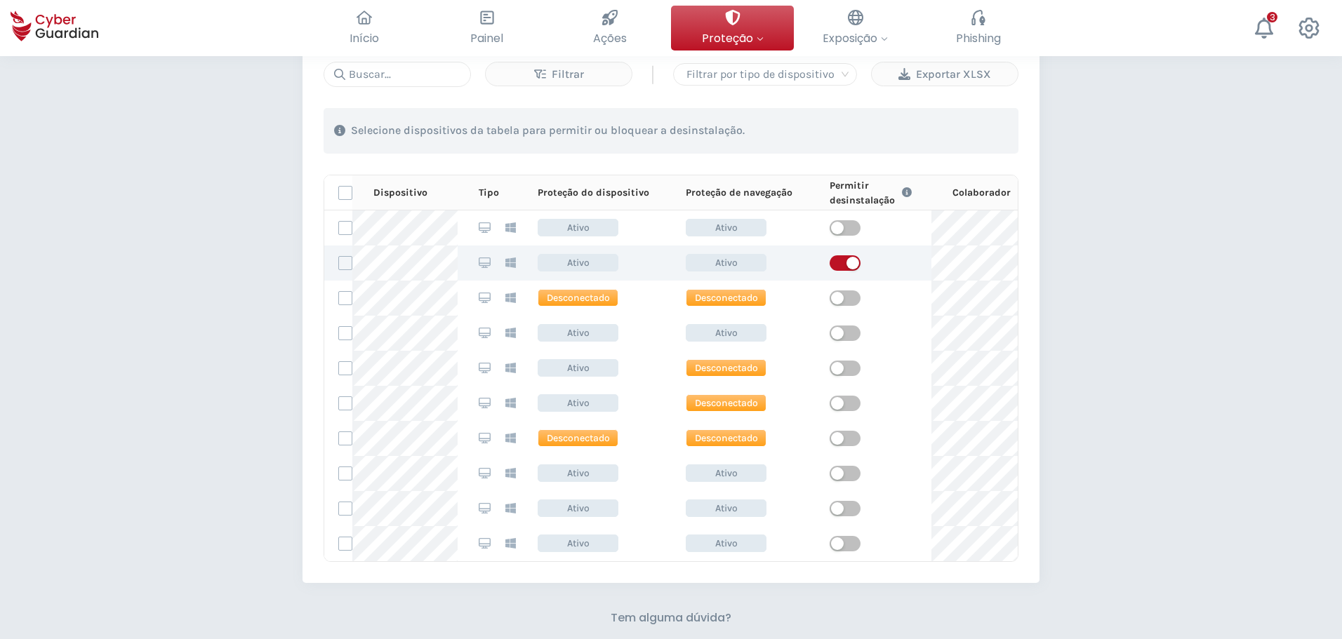
click at [851, 258] on div "button" at bounding box center [852, 263] width 13 height 13
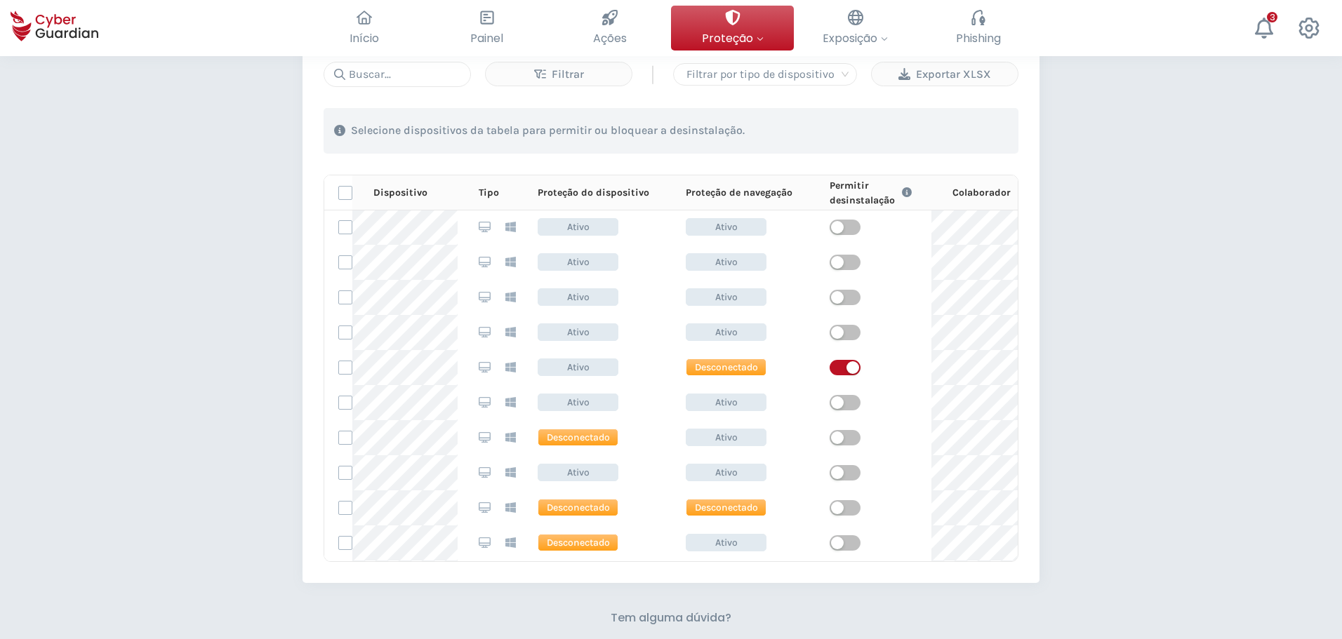
scroll to position [2035, 0]
click at [847, 371] on div "button" at bounding box center [852, 368] width 13 height 13
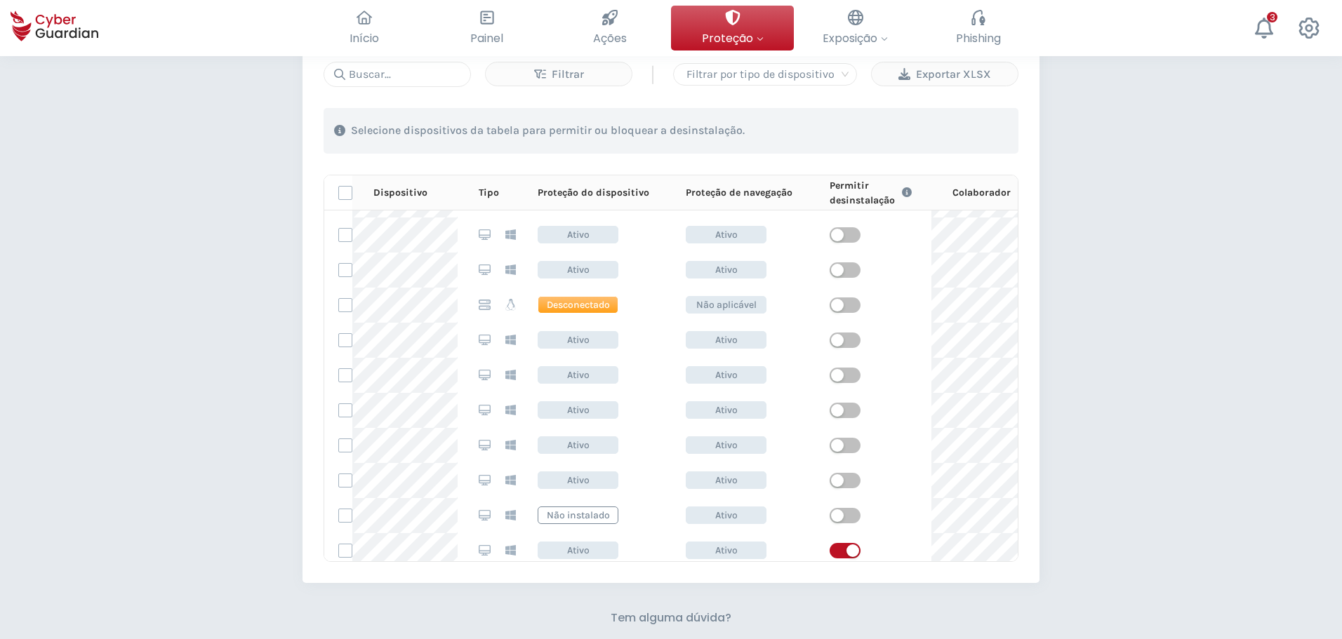
scroll to position [1755, 0]
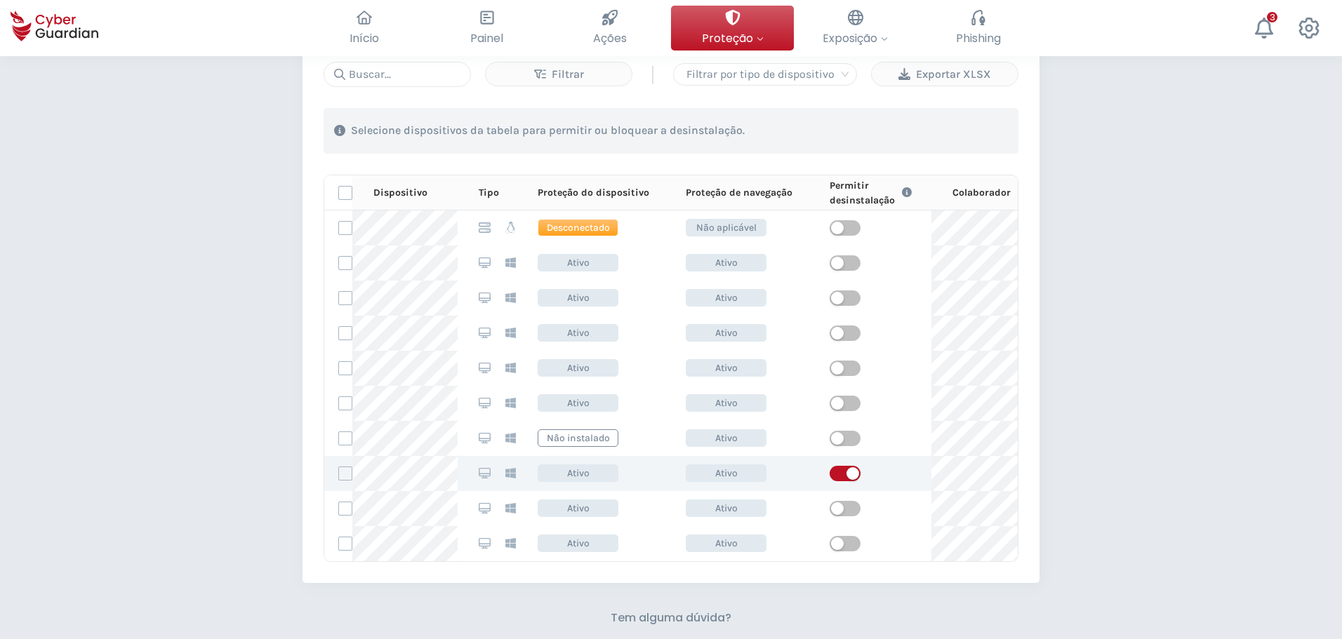
click at [846, 474] on div "button" at bounding box center [852, 473] width 13 height 13
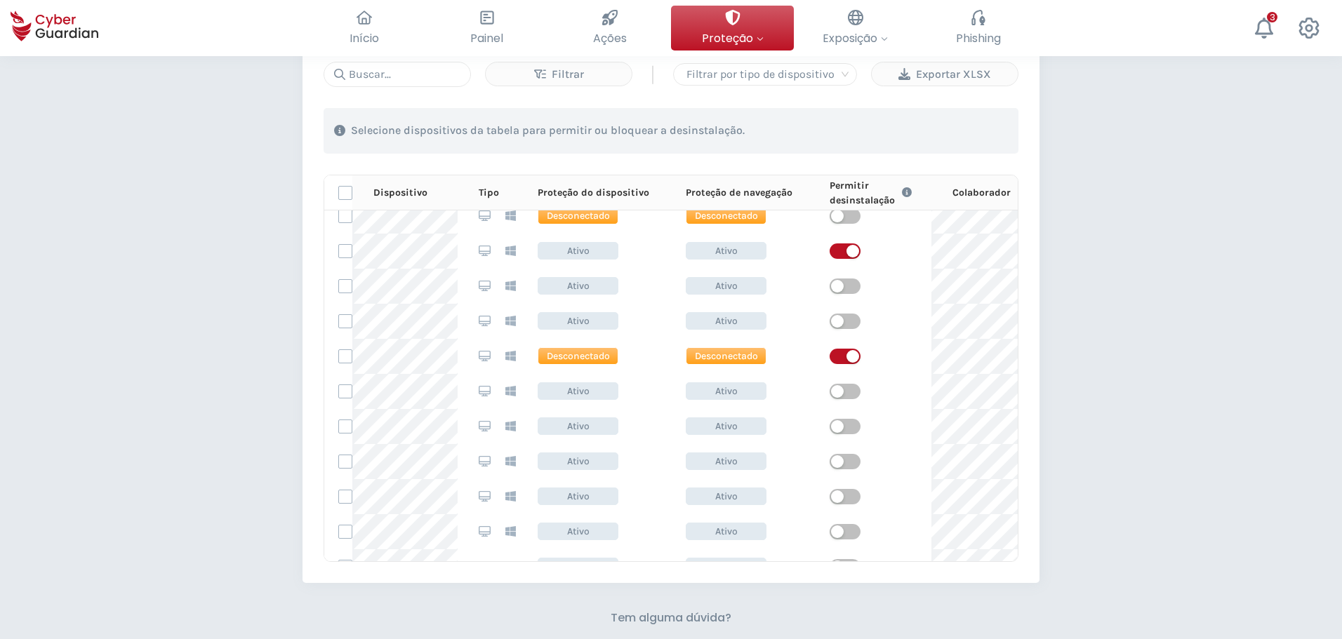
scroll to position [1123, 0]
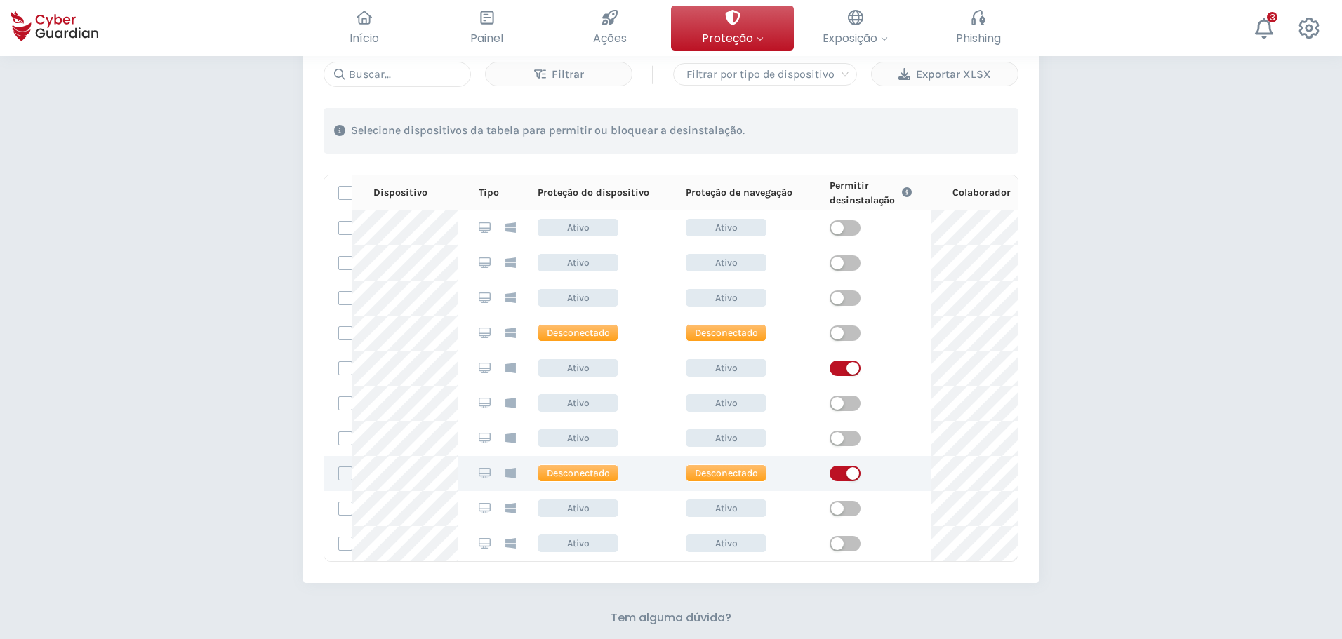
click at [834, 470] on span "button" at bounding box center [845, 473] width 31 height 15
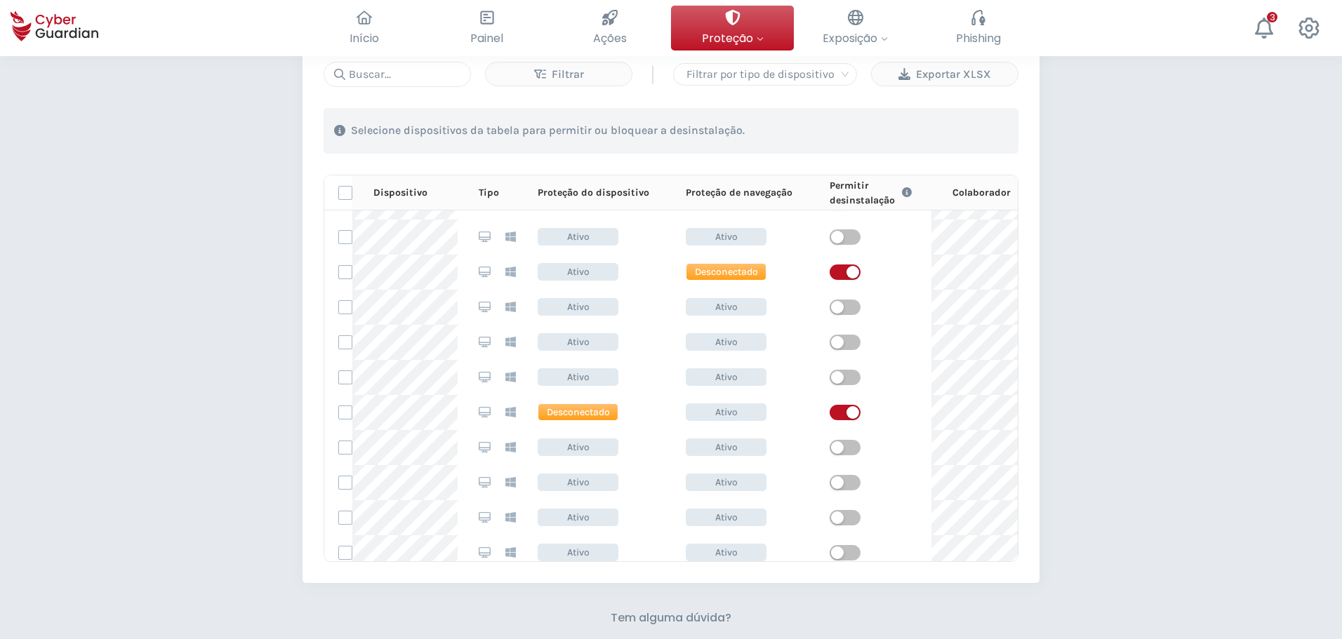
scroll to position [632, 0]
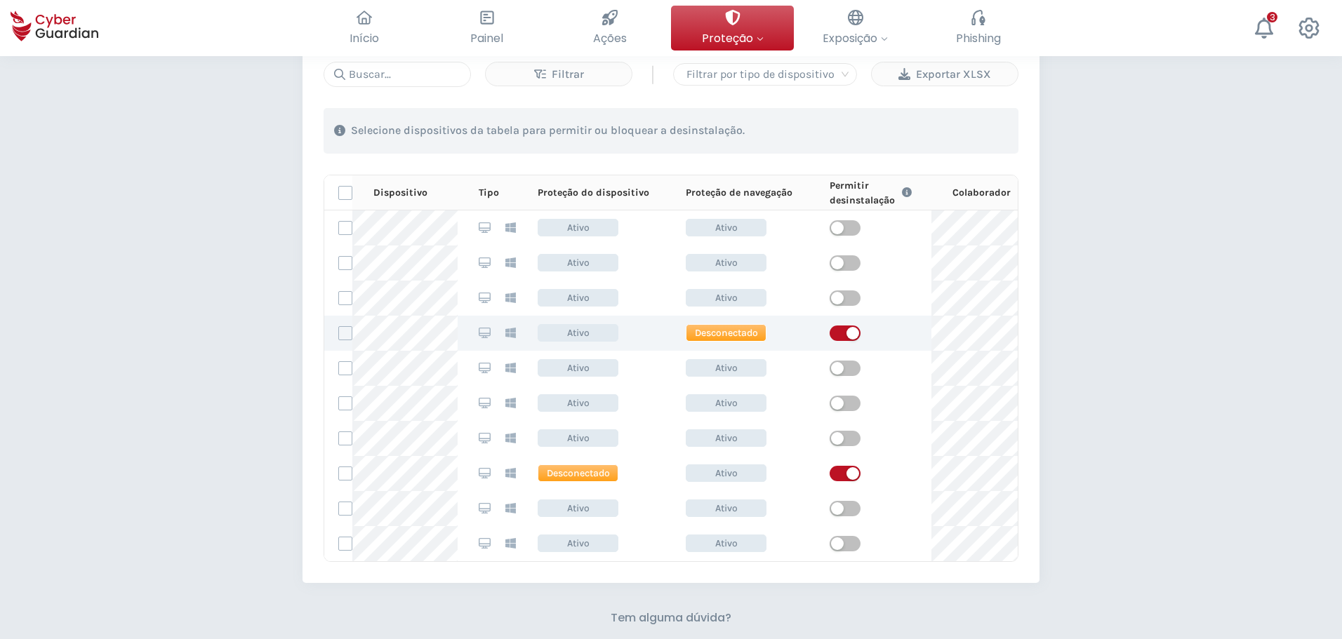
click at [846, 328] on div "button" at bounding box center [852, 333] width 13 height 13
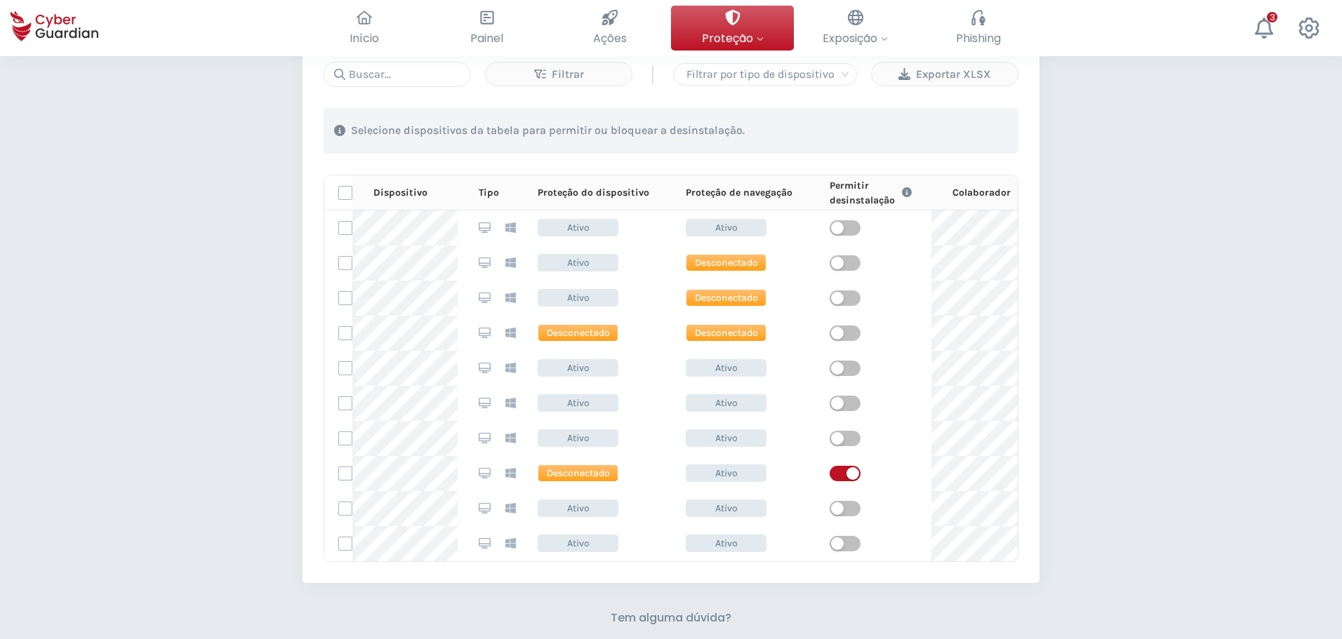
scroll to position [2506, 0]
click at [846, 467] on div "button" at bounding box center [852, 473] width 13 height 13
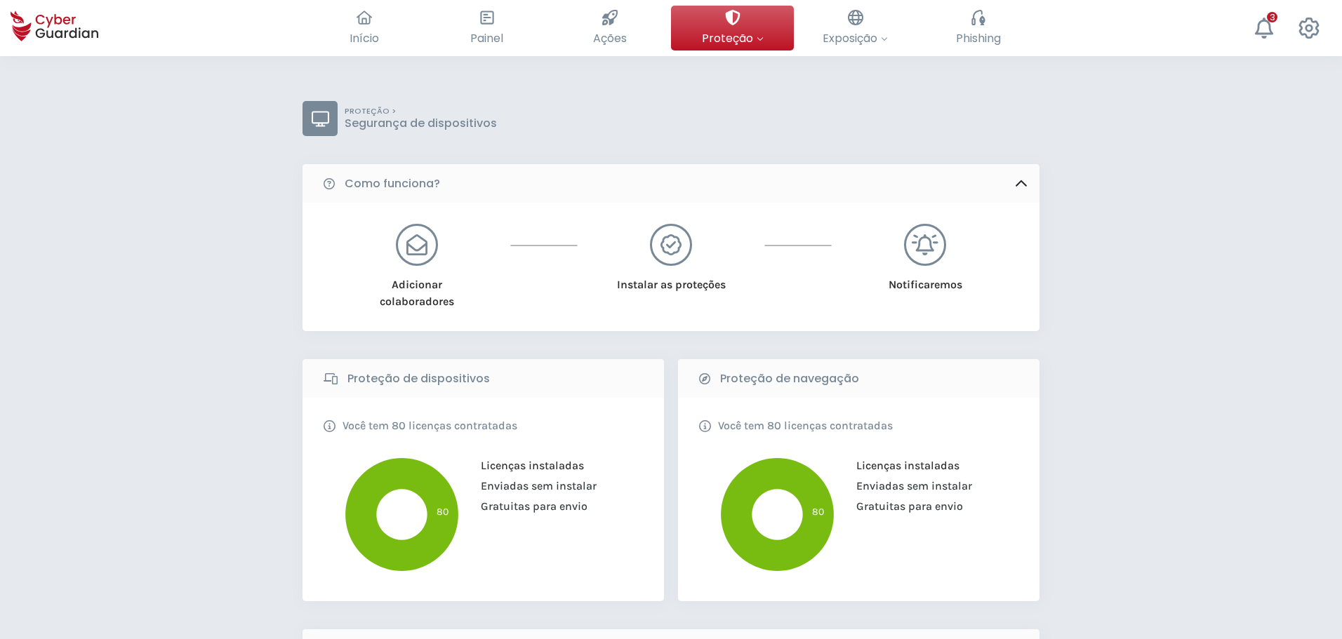
scroll to position [0, 0]
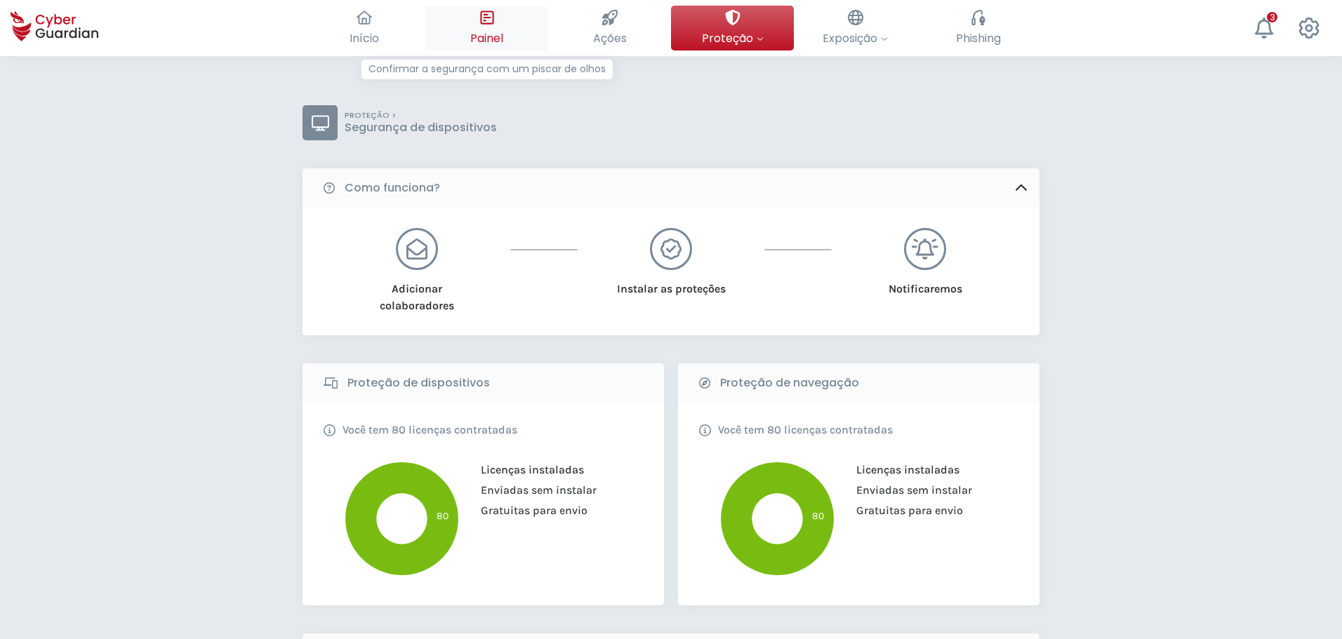
click at [489, 15] on icon at bounding box center [486, 17] width 15 height 15
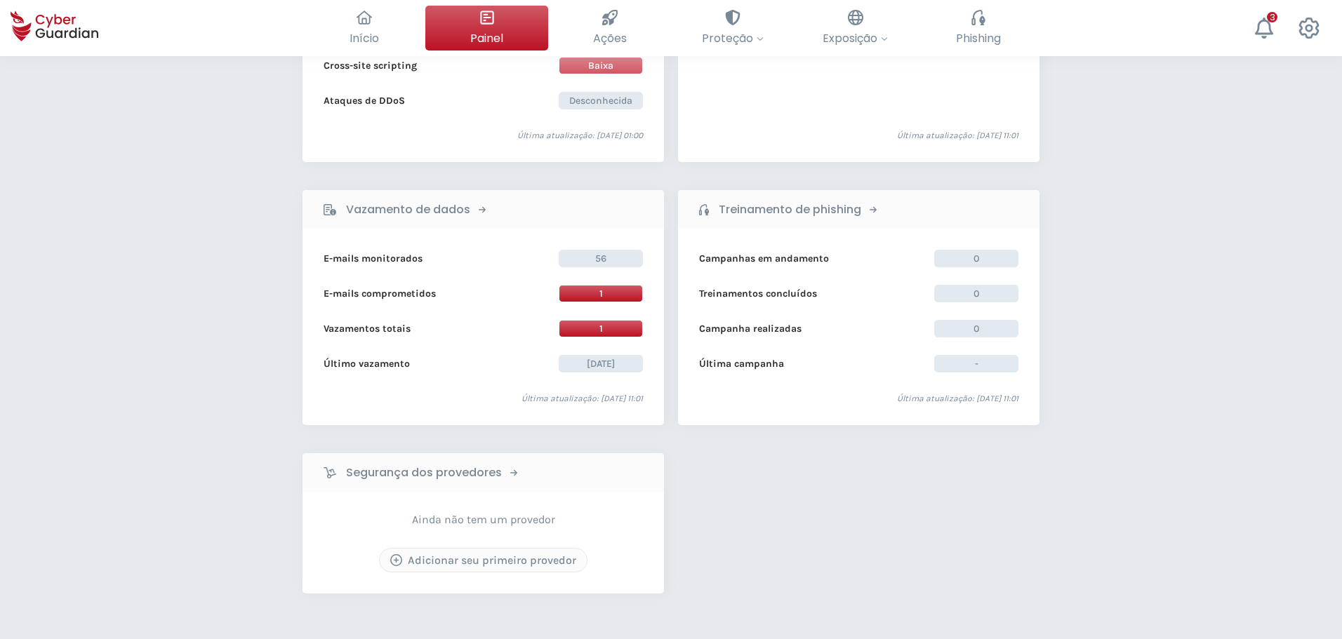
scroll to position [912, 0]
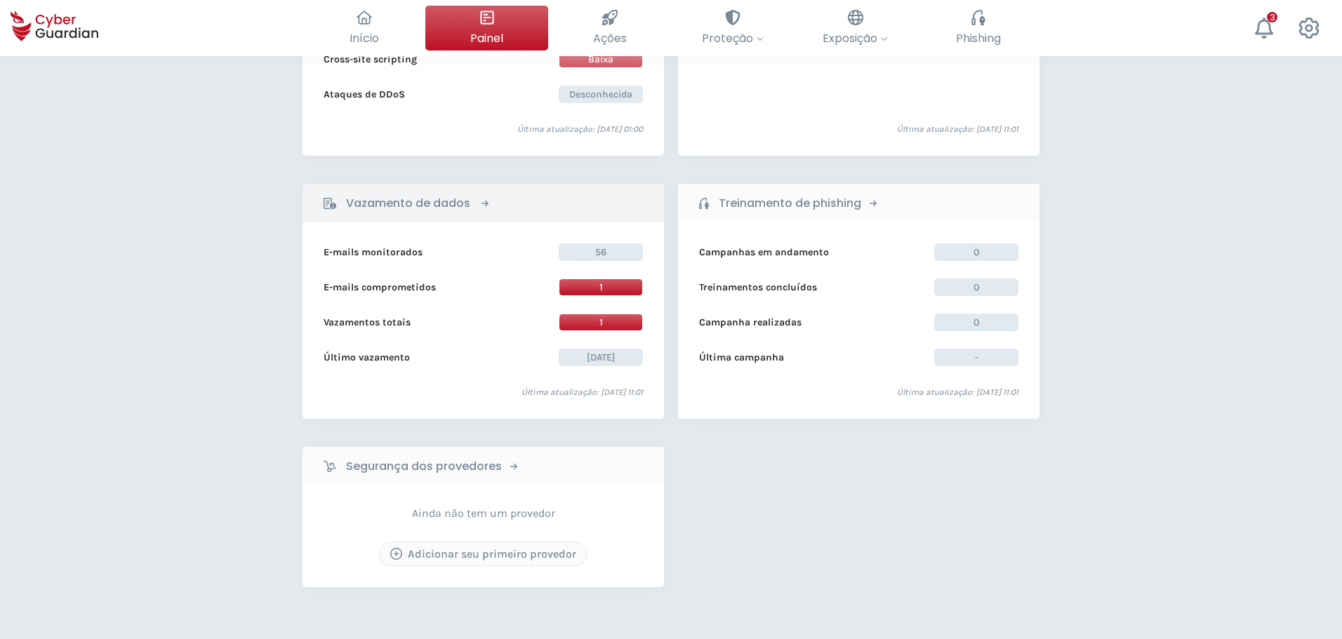
click at [439, 199] on b "Vazamento de dados" at bounding box center [408, 203] width 124 height 17
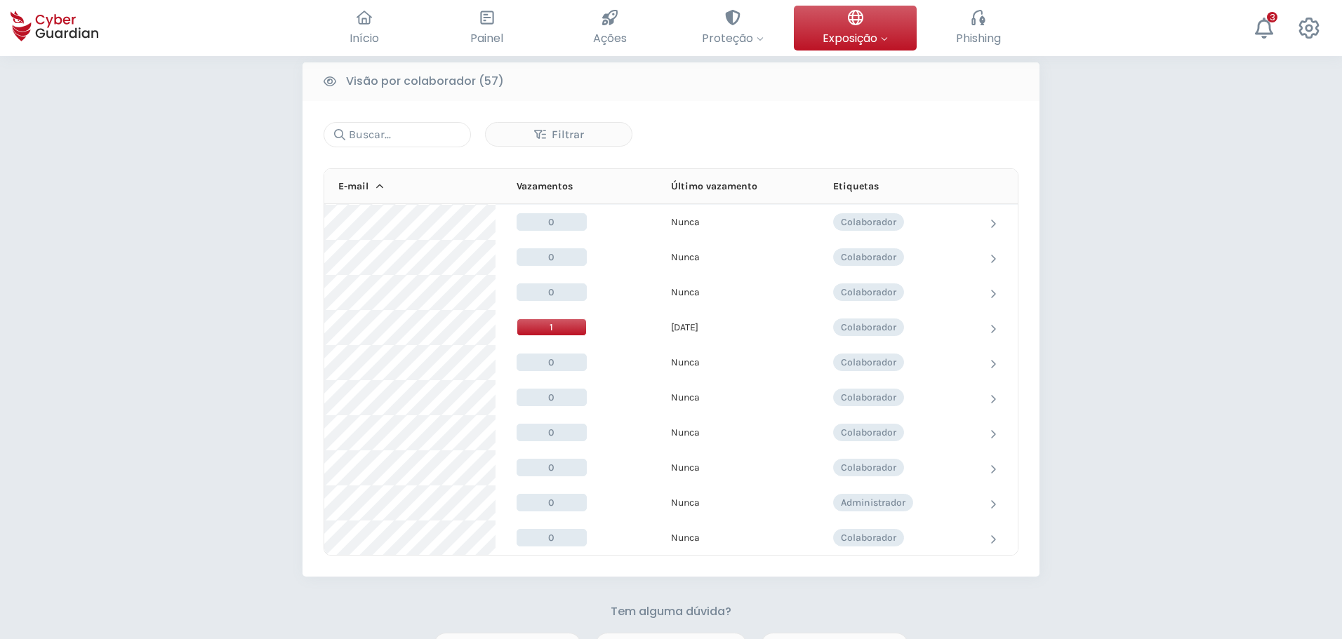
scroll to position [1544, 0]
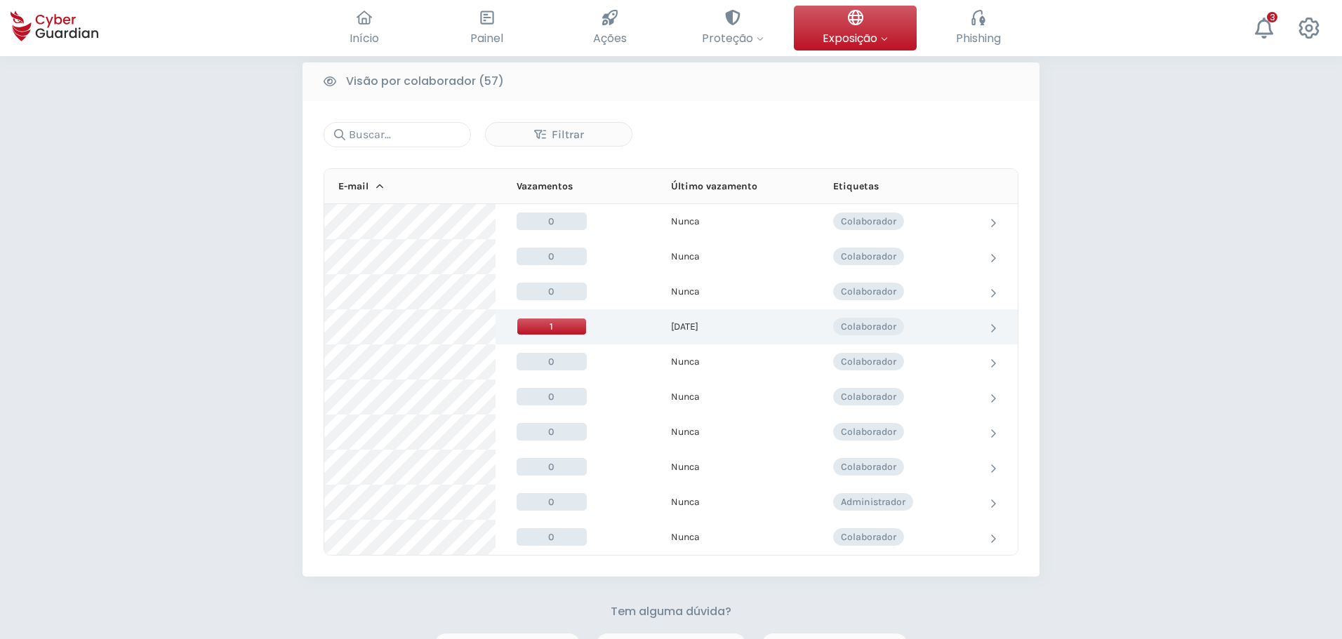
click at [990, 325] on icon at bounding box center [993, 328] width 7 height 11
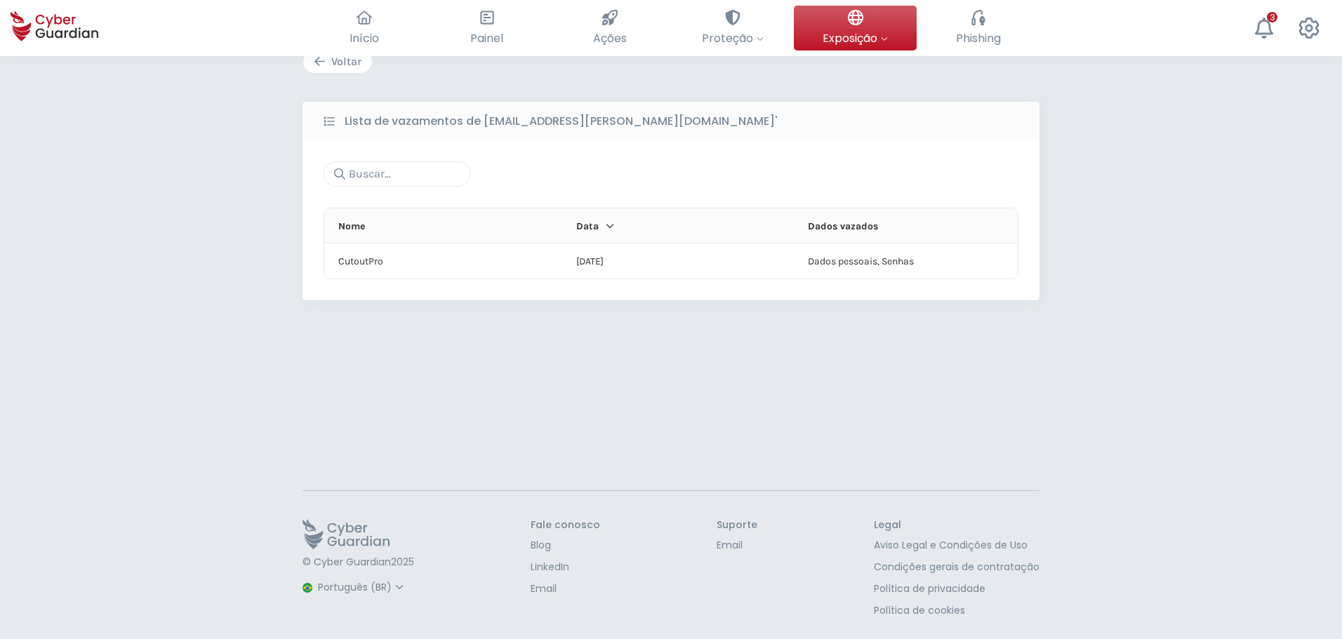
click at [350, 62] on div "Voltar" at bounding box center [338, 61] width 48 height 17
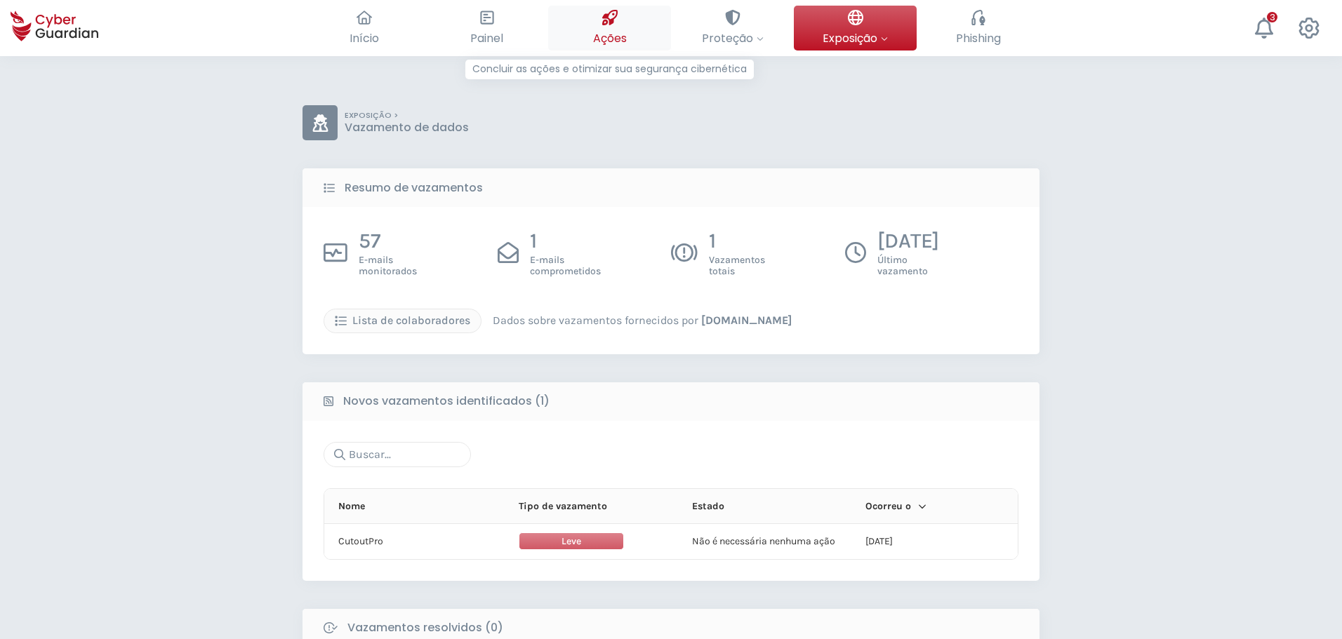
click at [616, 29] on span "Ações" at bounding box center [610, 38] width 34 height 18
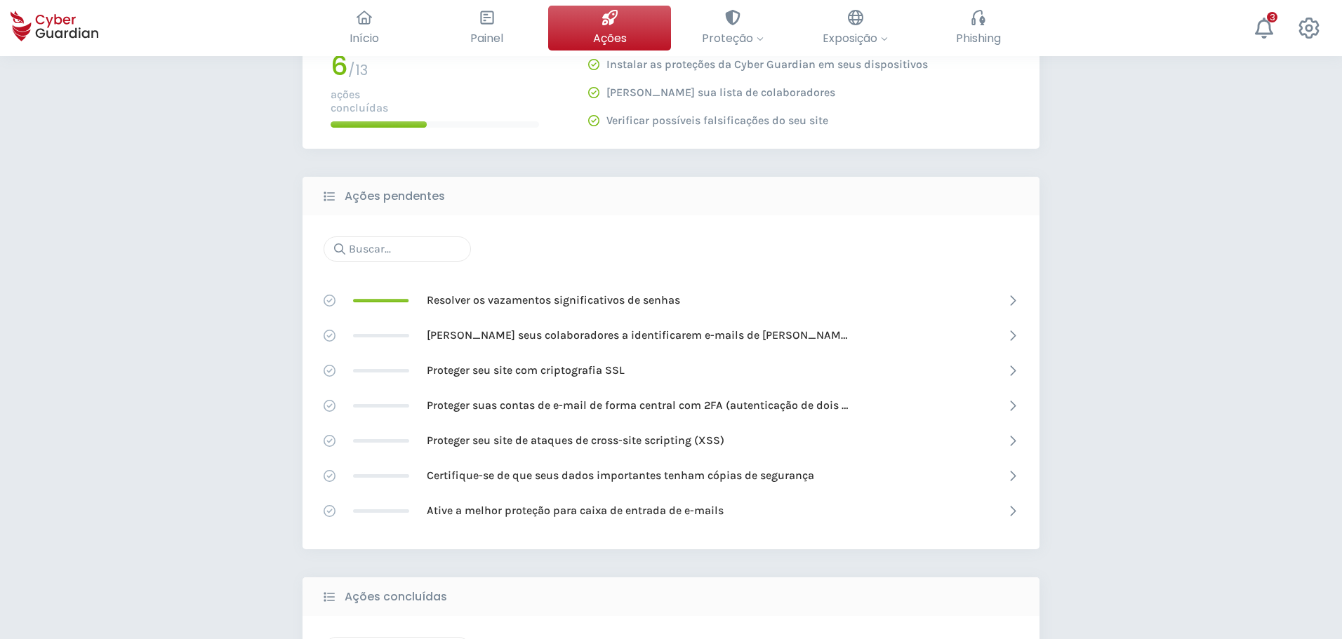
scroll to position [140, 0]
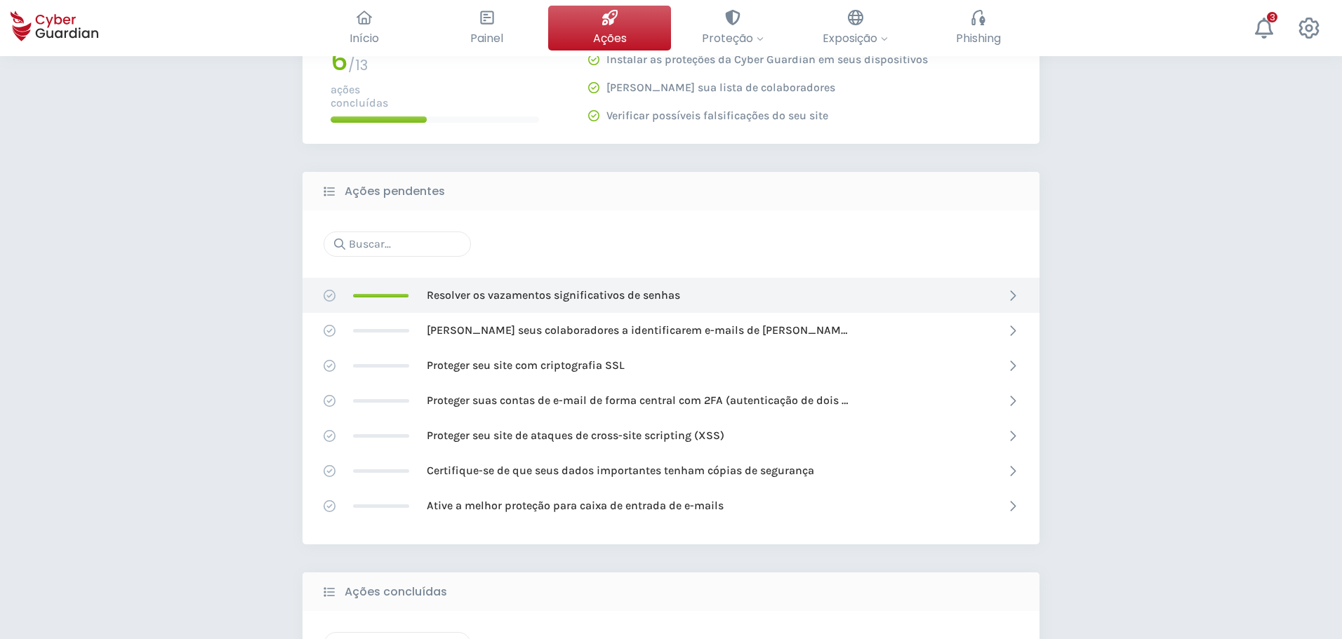
click at [1011, 293] on icon at bounding box center [1012, 296] width 12 height 12
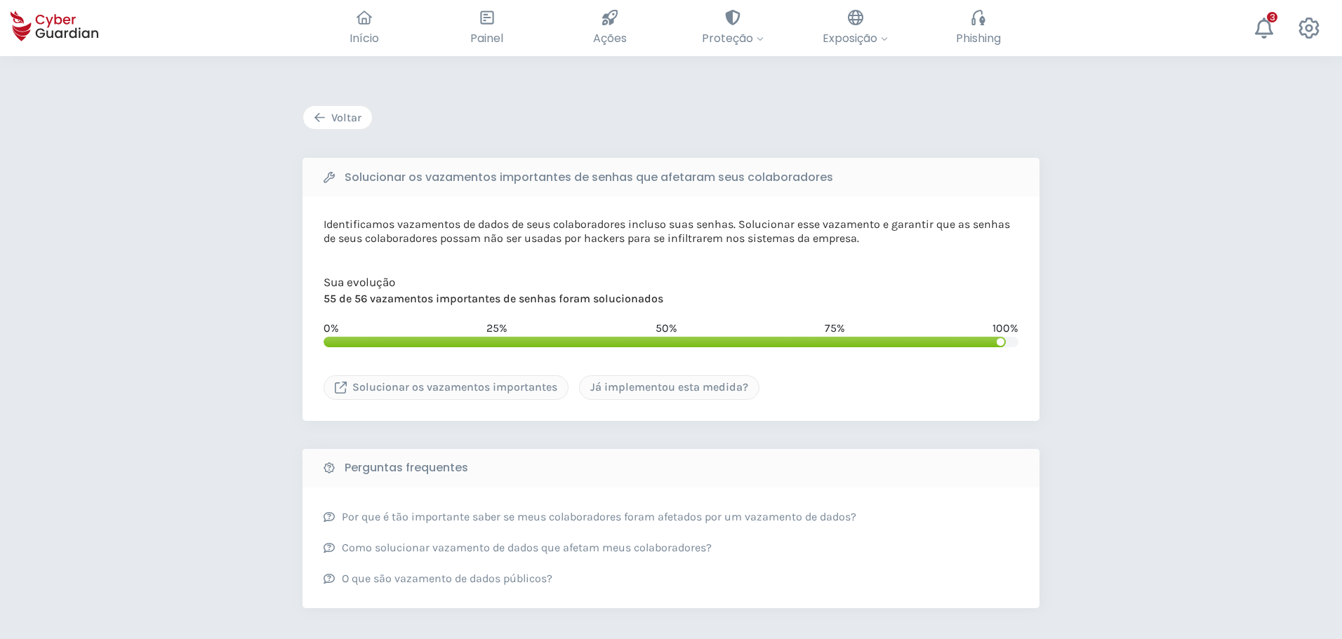
click at [341, 114] on div "Voltar" at bounding box center [338, 117] width 48 height 17
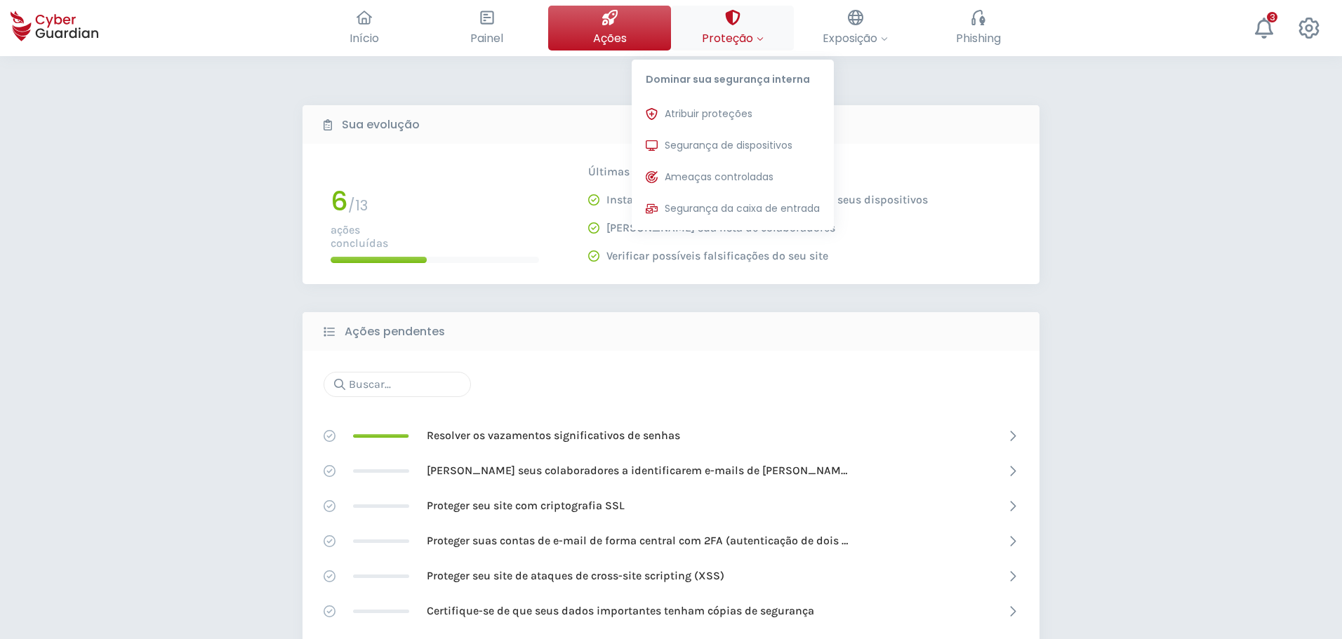
click at [732, 16] on icon at bounding box center [732, 17] width 15 height 15
click at [736, 13] on icon at bounding box center [732, 17] width 15 height 15
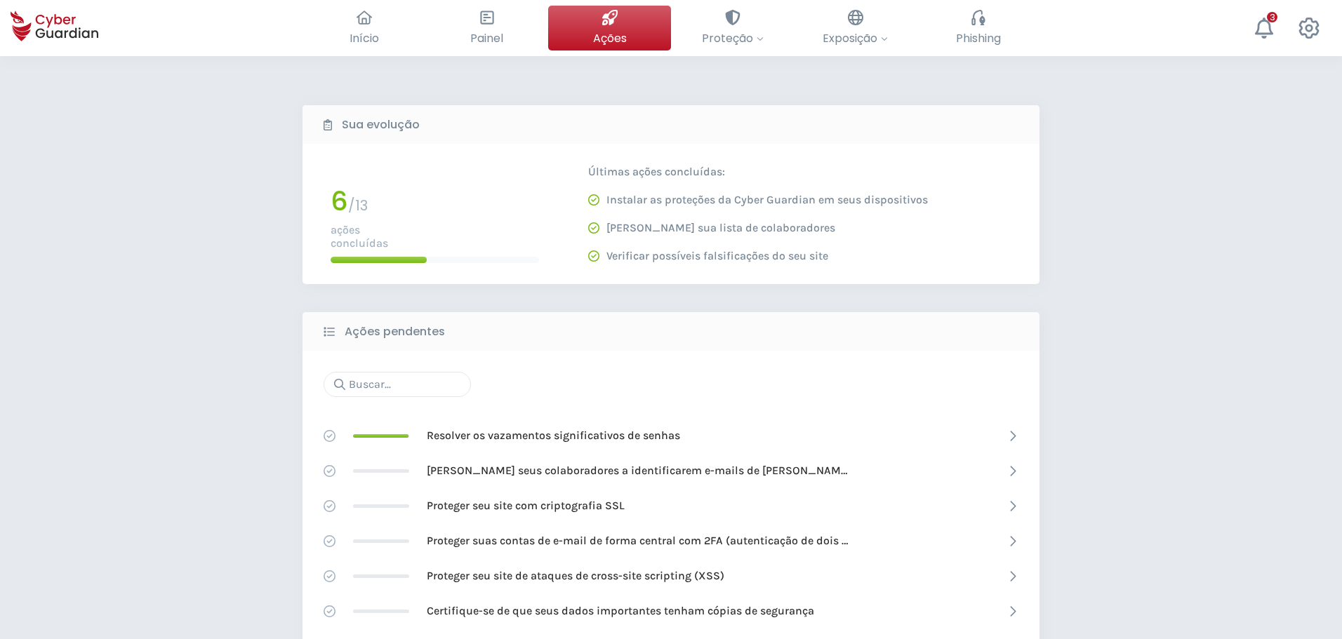
click at [1022, 117] on div "Sua evolução" at bounding box center [671, 124] width 737 height 39
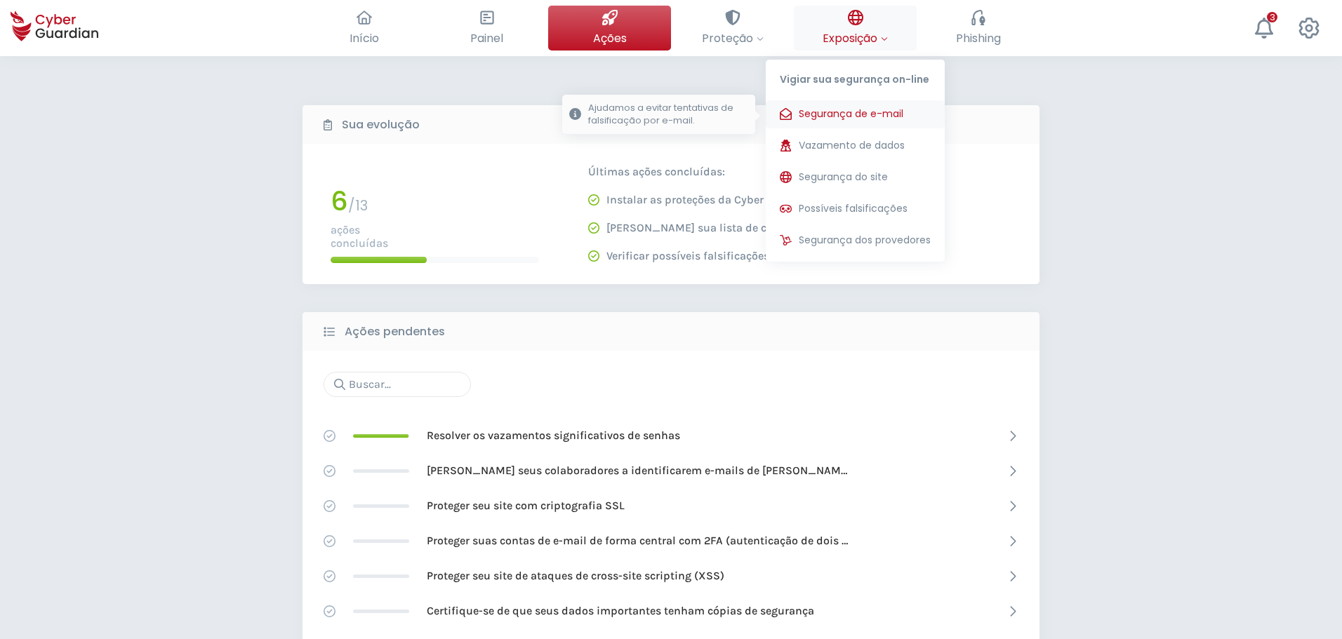
click at [860, 111] on span "Segurança de e-mail" at bounding box center [851, 114] width 105 height 15
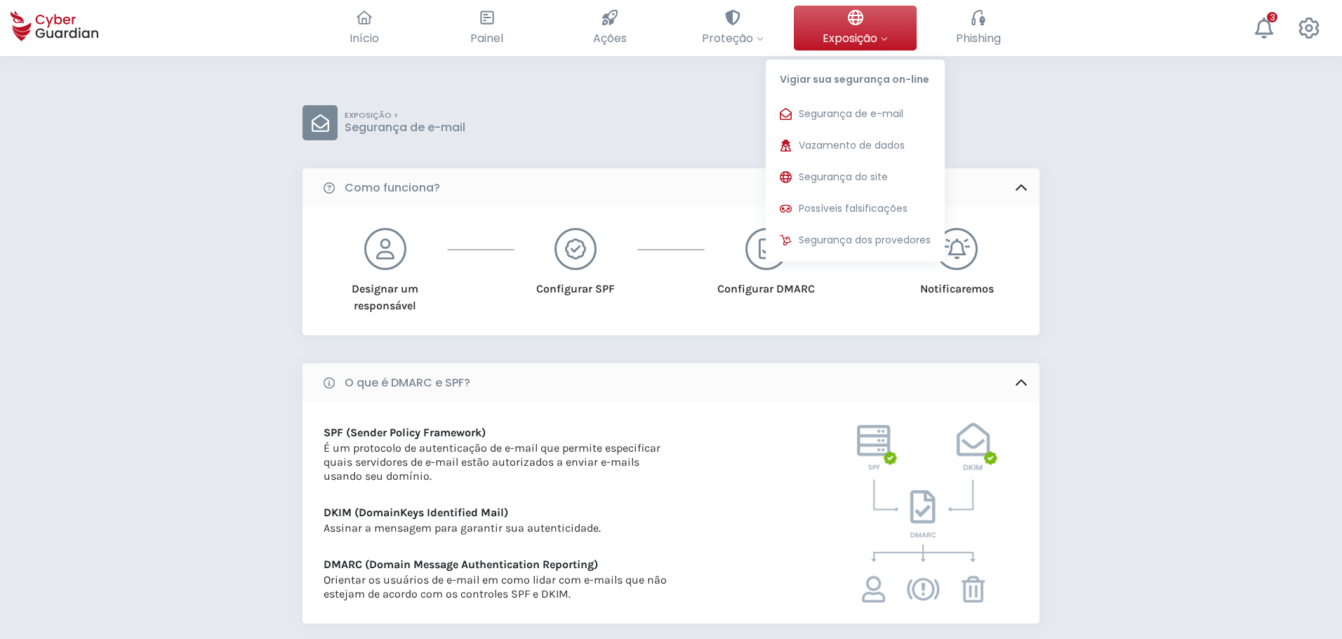
click at [888, 33] on div at bounding box center [884, 38] width 7 height 18
click at [870, 150] on span "Vazamento de dados" at bounding box center [852, 145] width 106 height 15
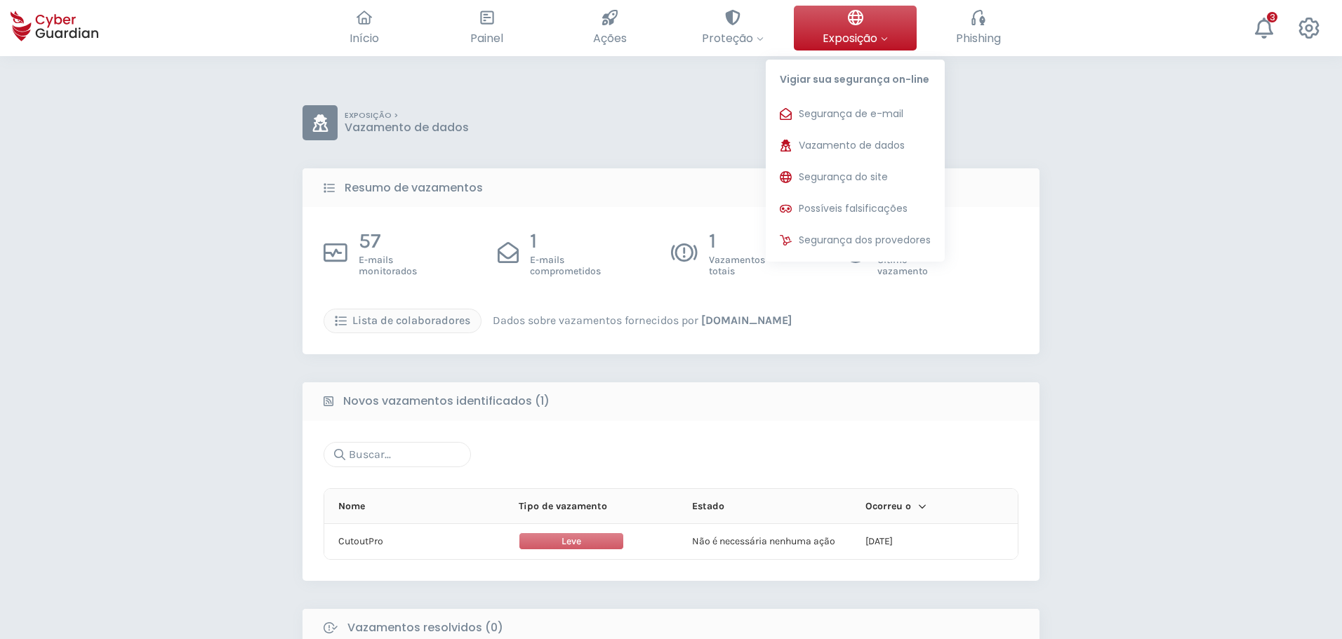
click at [886, 25] on button "Exposição Vigiar sua segurança on-line Segurança de e-mail Ajudamos a evitar te…" at bounding box center [855, 28] width 123 height 45
click at [860, 171] on span "Segurança do site" at bounding box center [843, 177] width 89 height 15
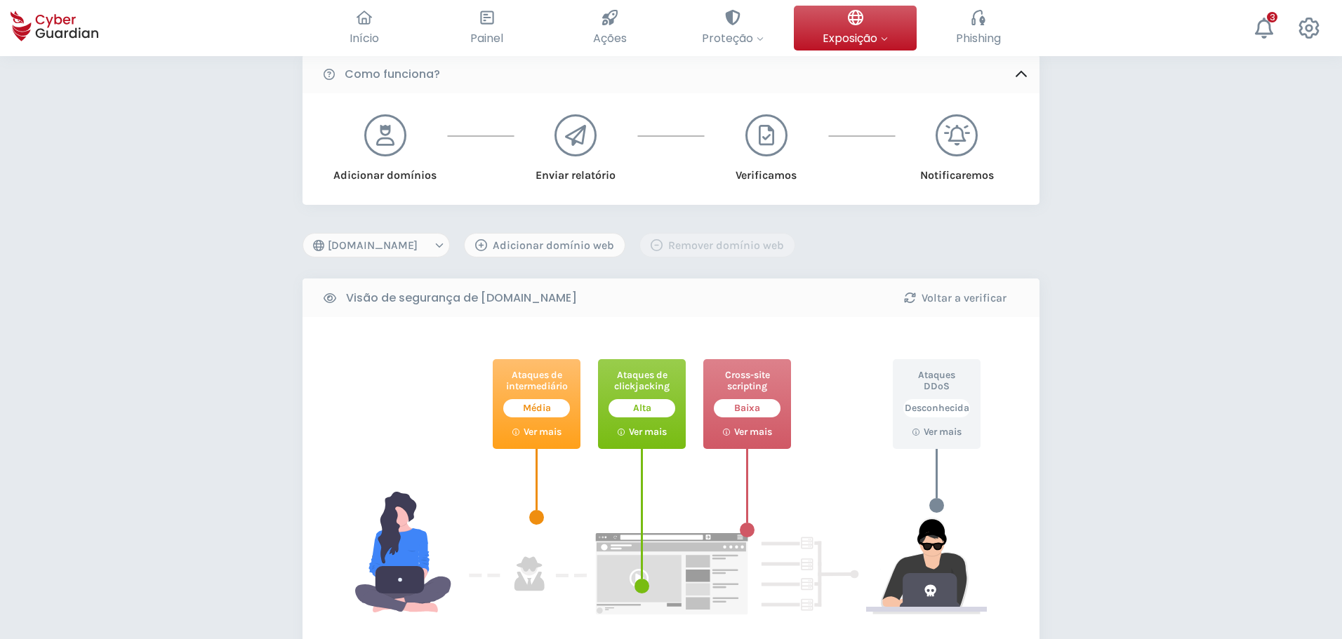
scroll to position [70, 0]
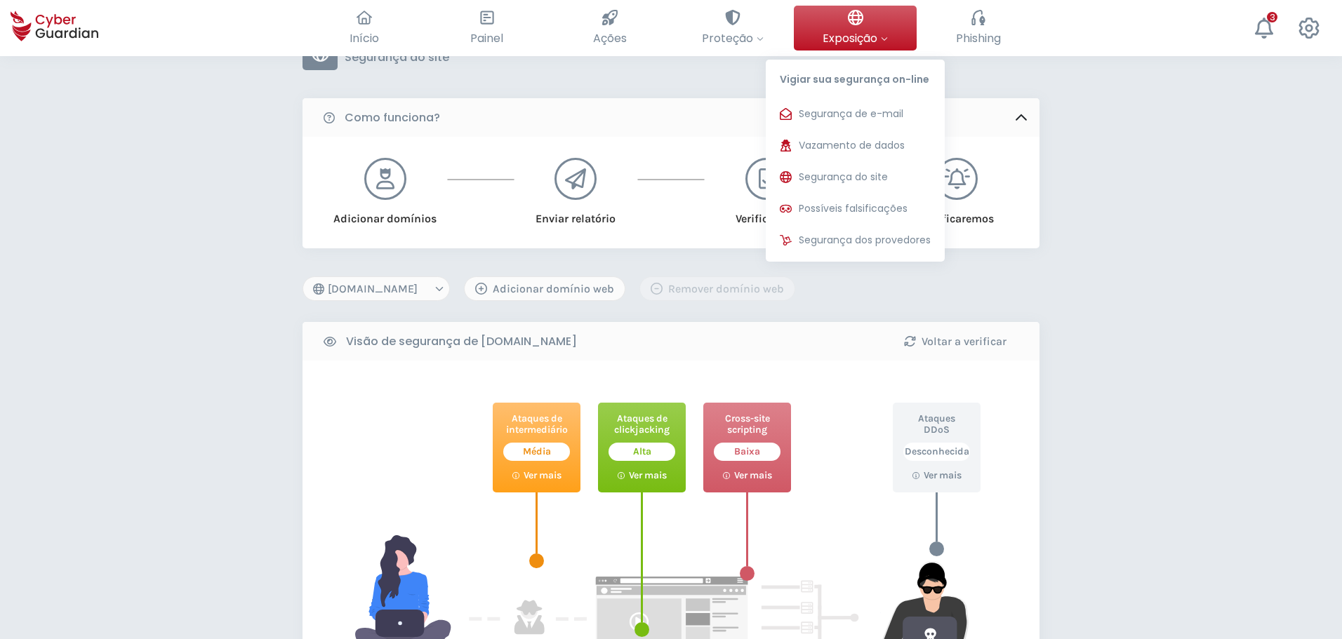
click at [883, 37] on icon at bounding box center [884, 38] width 7 height 7
click at [865, 213] on span "Possíveis falsificações" at bounding box center [853, 208] width 109 height 15
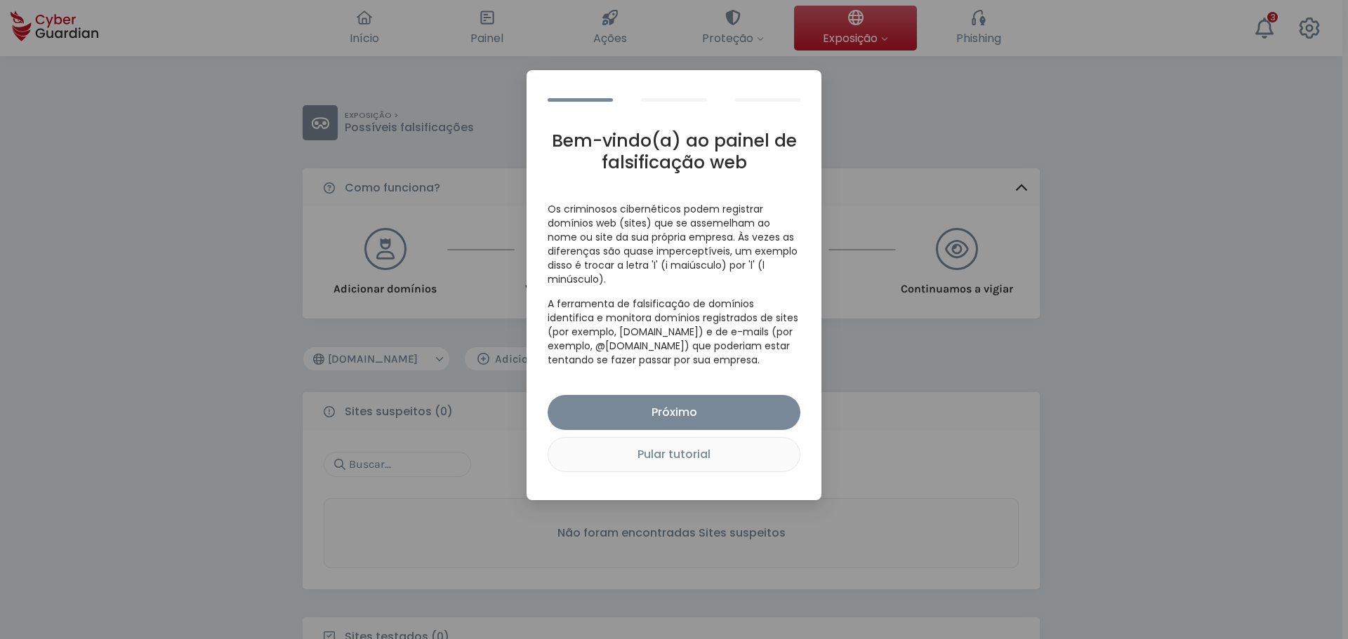
click at [1050, 328] on div "Bem-vindo(a) ao painel de falsificação web Os criminosos cibernéticos podem reg…" at bounding box center [674, 319] width 1348 height 639
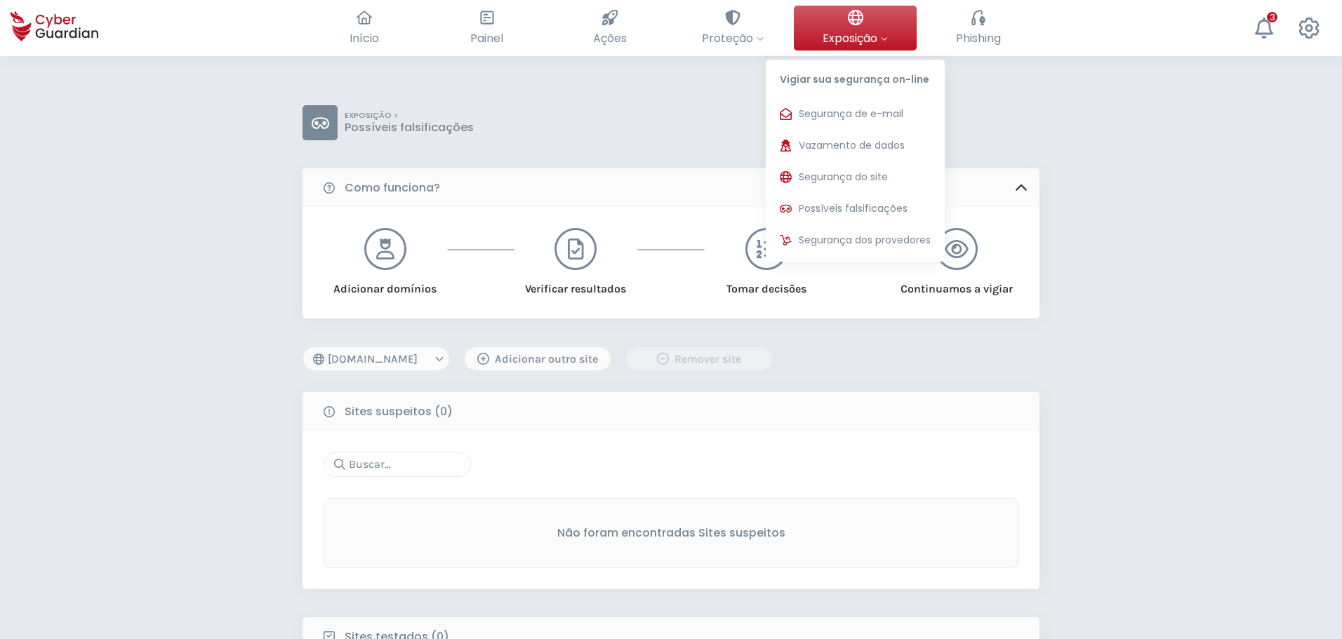
click at [891, 36] on button "Exposição Vigiar sua segurança on-line Segurança de e-mail Ajudamos a evitar te…" at bounding box center [855, 28] width 123 height 45
click at [868, 239] on span "Segurança dos provedores" at bounding box center [865, 240] width 132 height 15
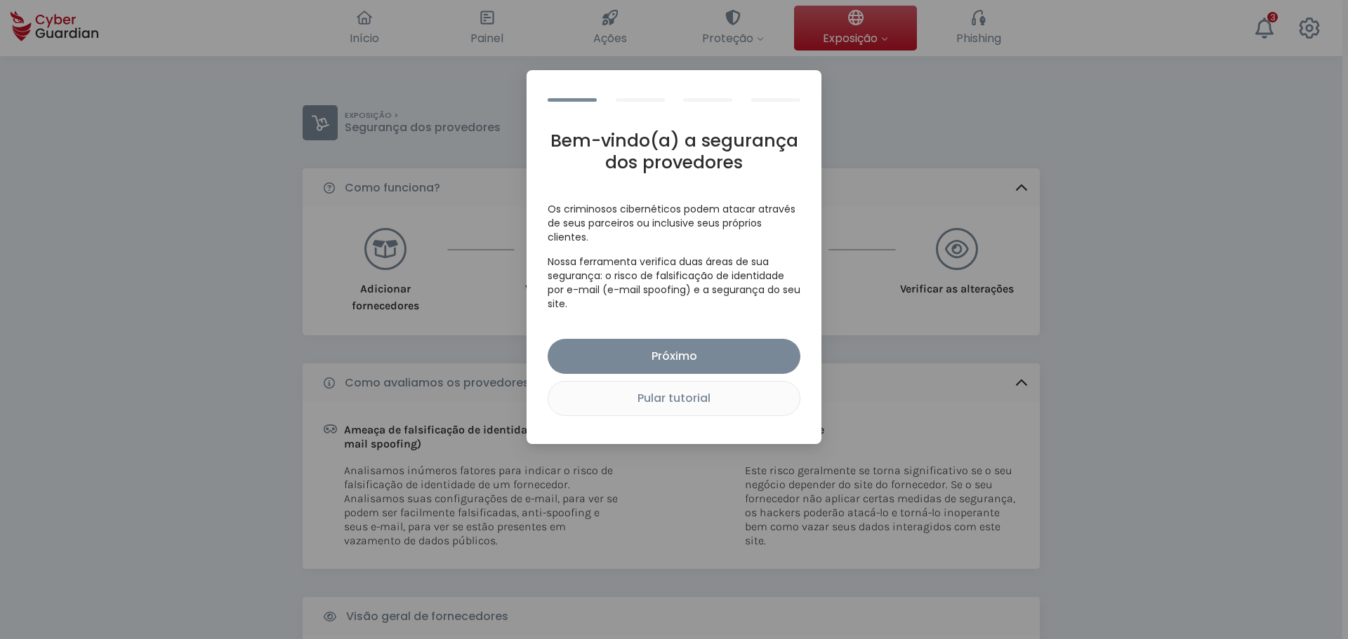
click at [933, 109] on div "Bem-vindo(a) a segurança dos provedores Os criminosos cibernéticos podem atacar…" at bounding box center [674, 319] width 1348 height 639
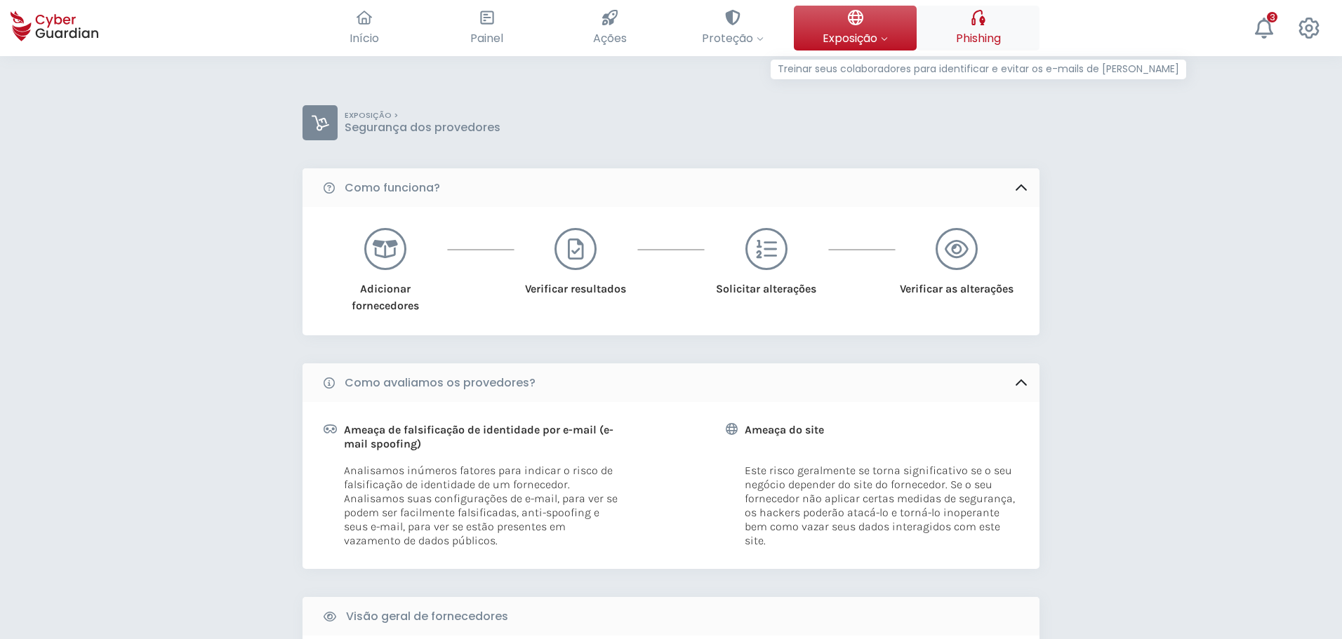
click at [974, 38] on span "Phishing" at bounding box center [978, 38] width 45 height 18
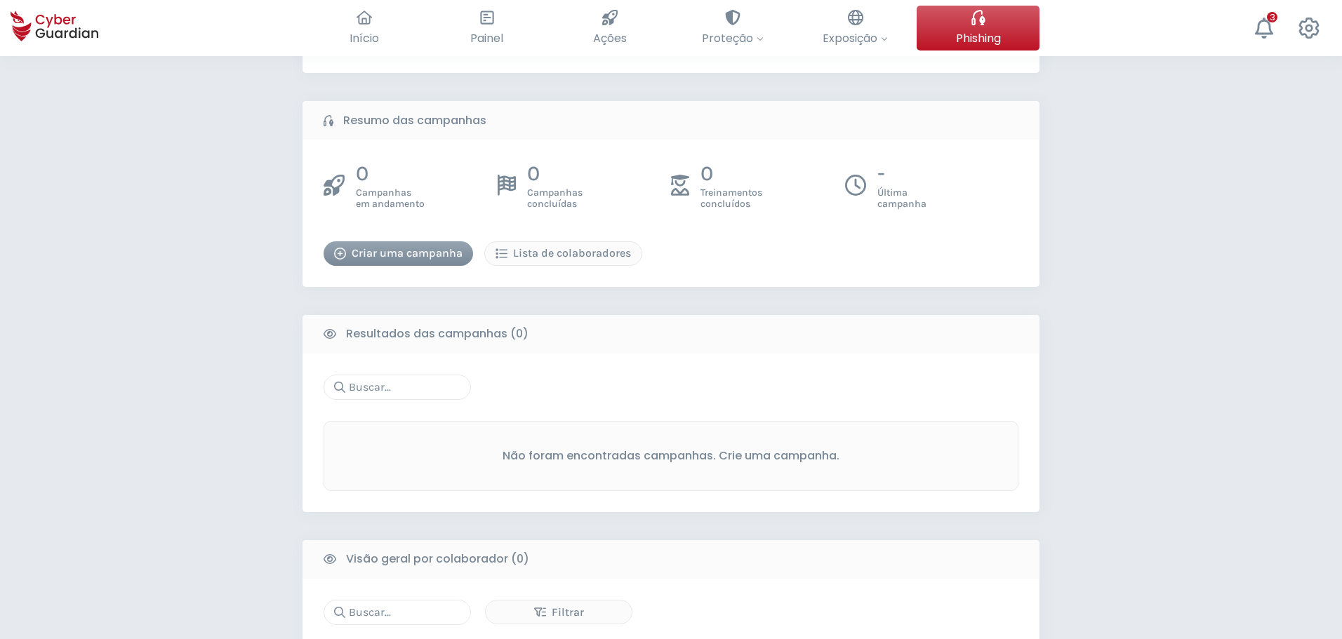
scroll to position [281, 0]
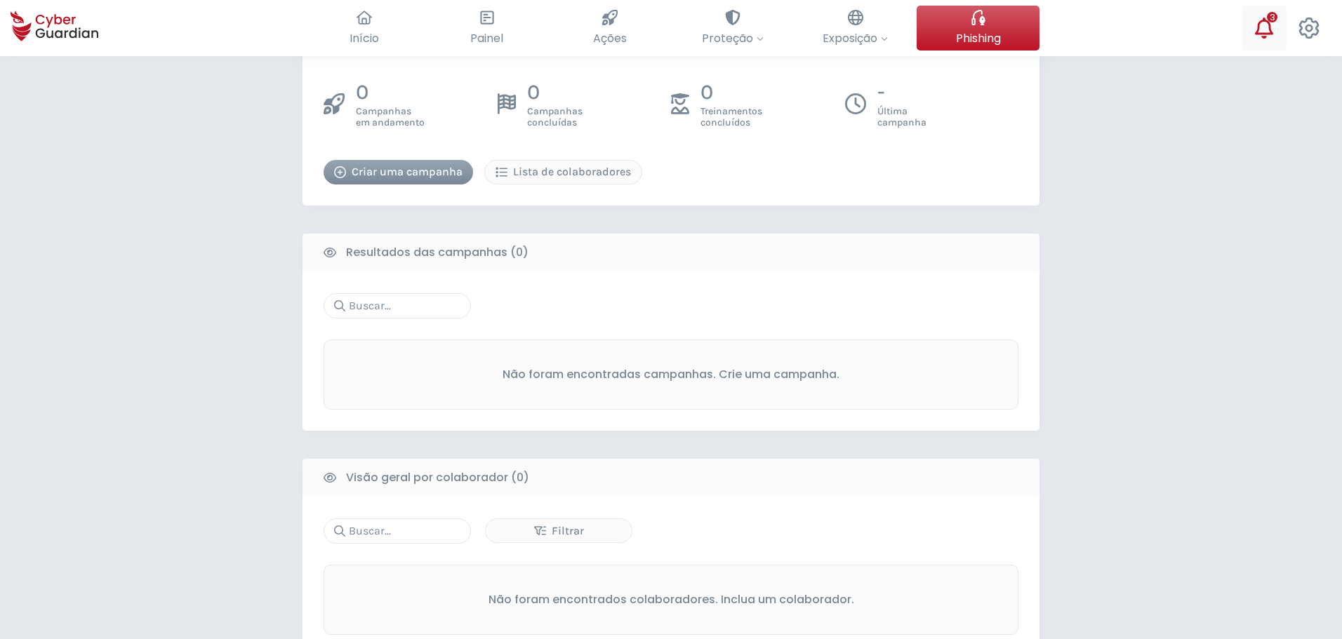
click at [1265, 34] on icon at bounding box center [1264, 28] width 18 height 21
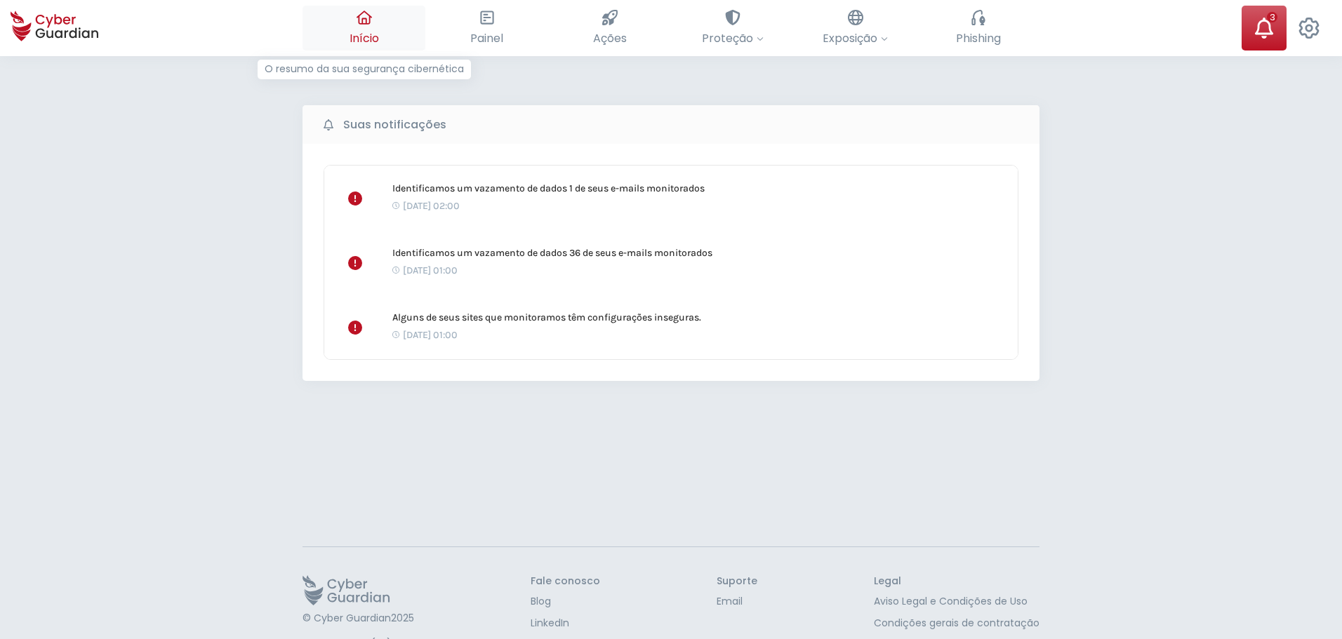
click at [359, 15] on icon at bounding box center [363, 18] width 15 height 14
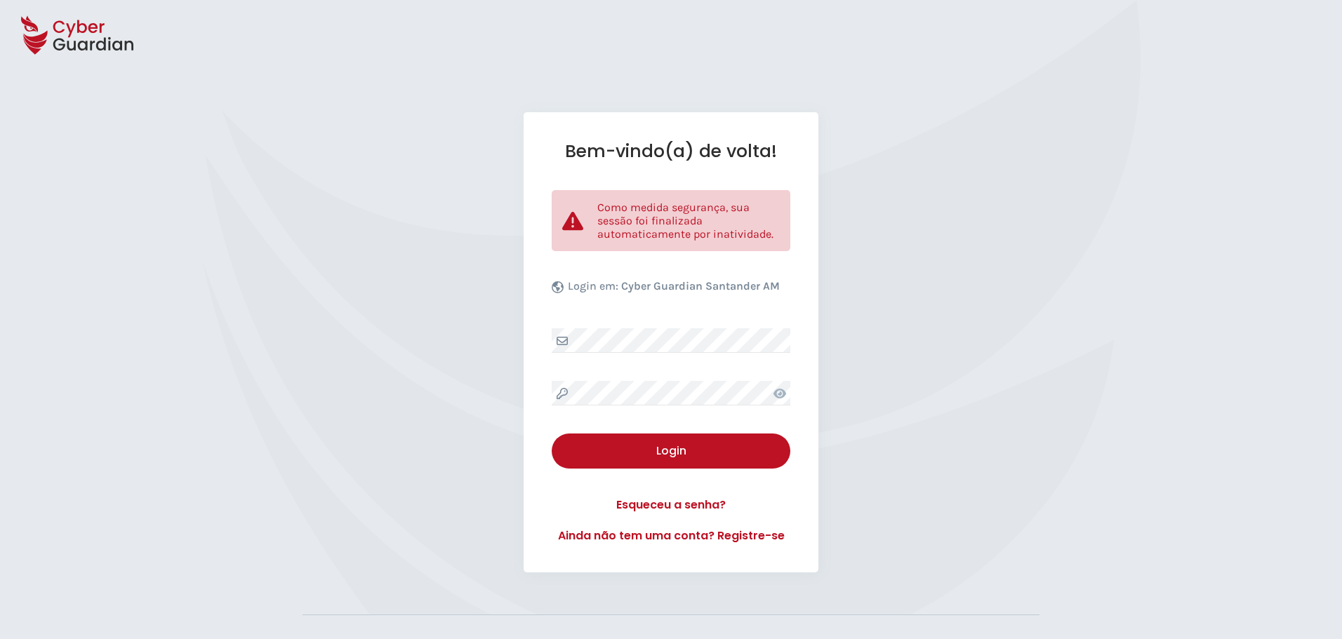
select select "Português (BR)"
